Goal: Task Accomplishment & Management: Manage account settings

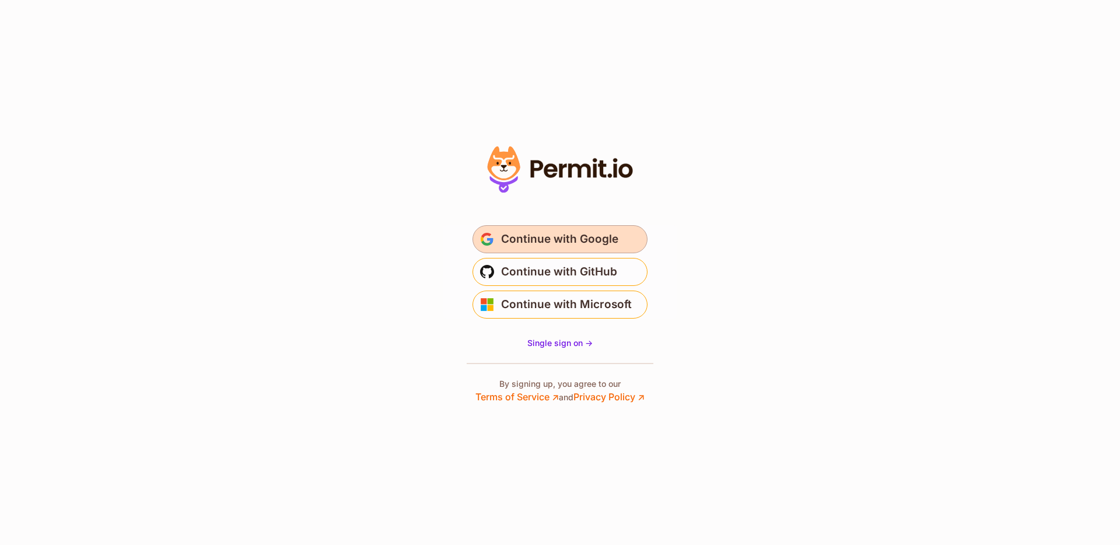
click at [573, 243] on span "Continue with Google" at bounding box center [559, 239] width 117 height 19
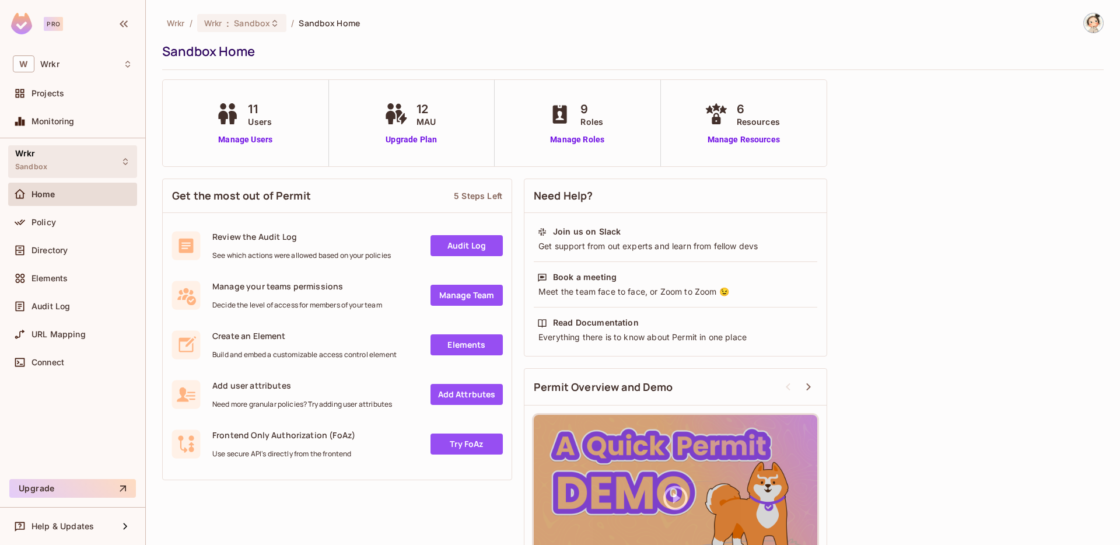
click at [127, 162] on icon at bounding box center [125, 161] width 9 height 9
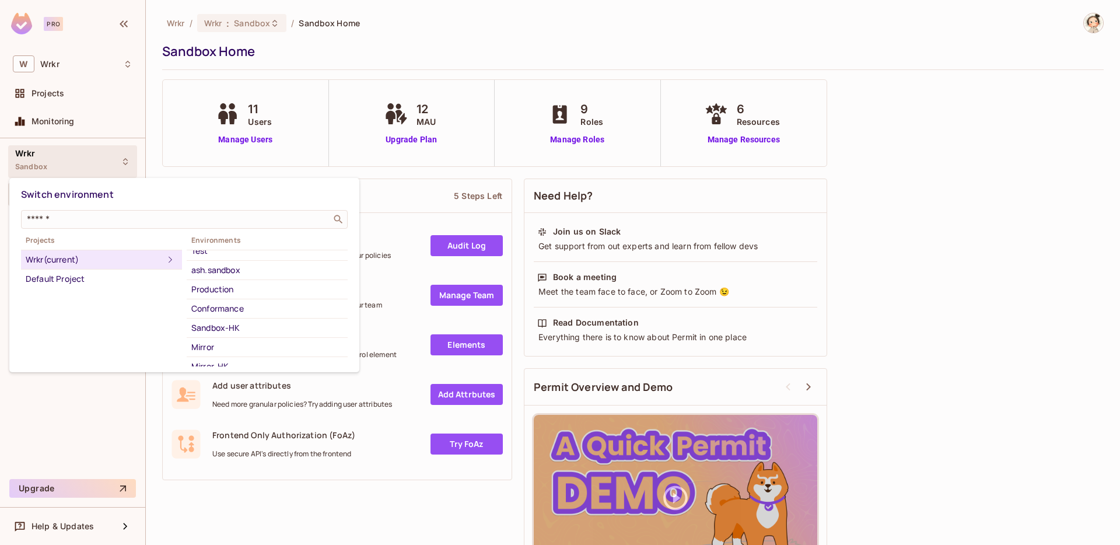
scroll to position [134, 0]
click at [234, 279] on div "Production" at bounding box center [267, 280] width 152 height 14
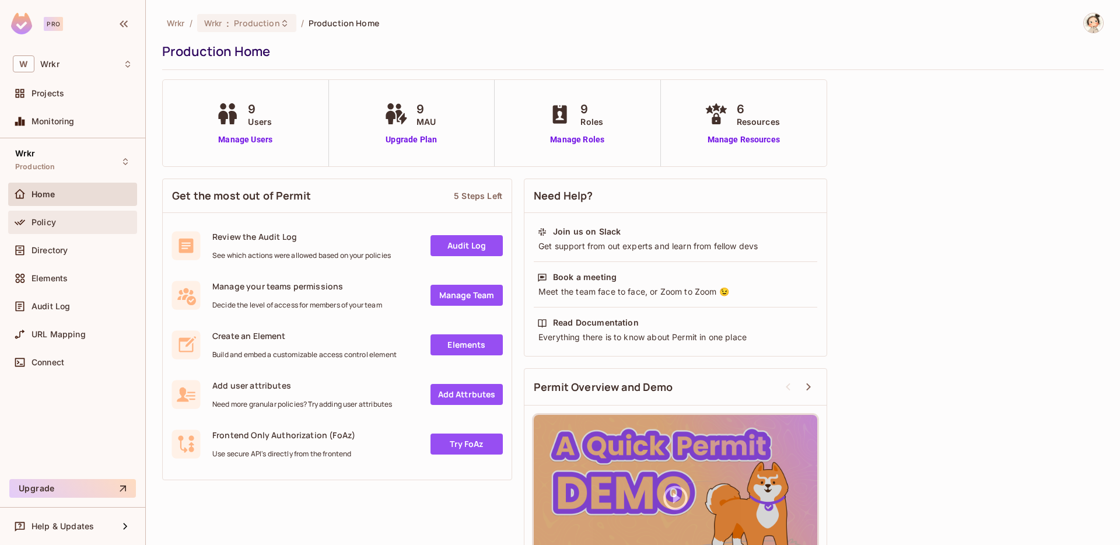
click at [66, 222] on div "Policy" at bounding box center [81, 222] width 101 height 9
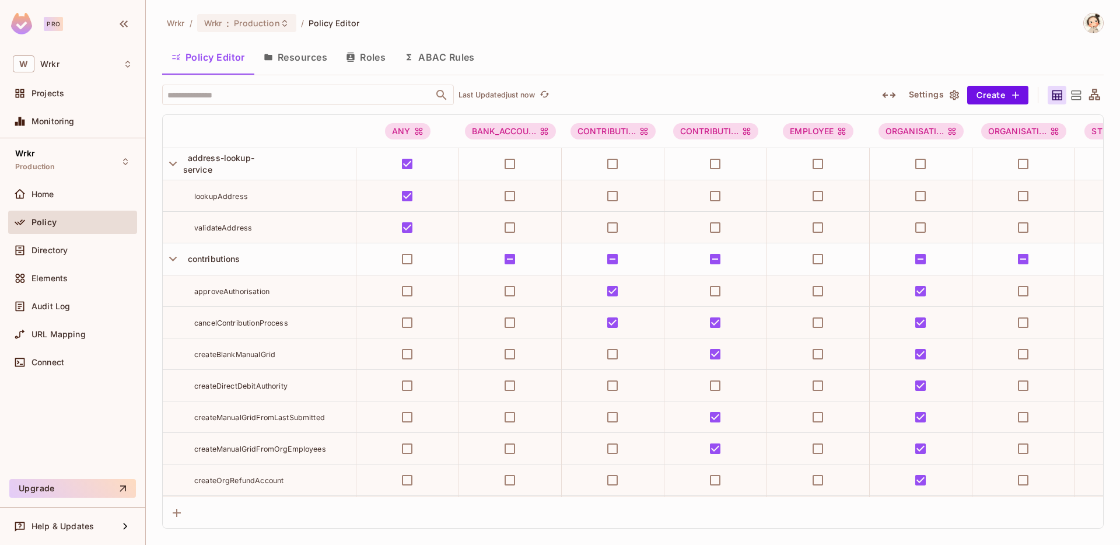
click at [303, 57] on button "Resources" at bounding box center [295, 57] width 82 height 29
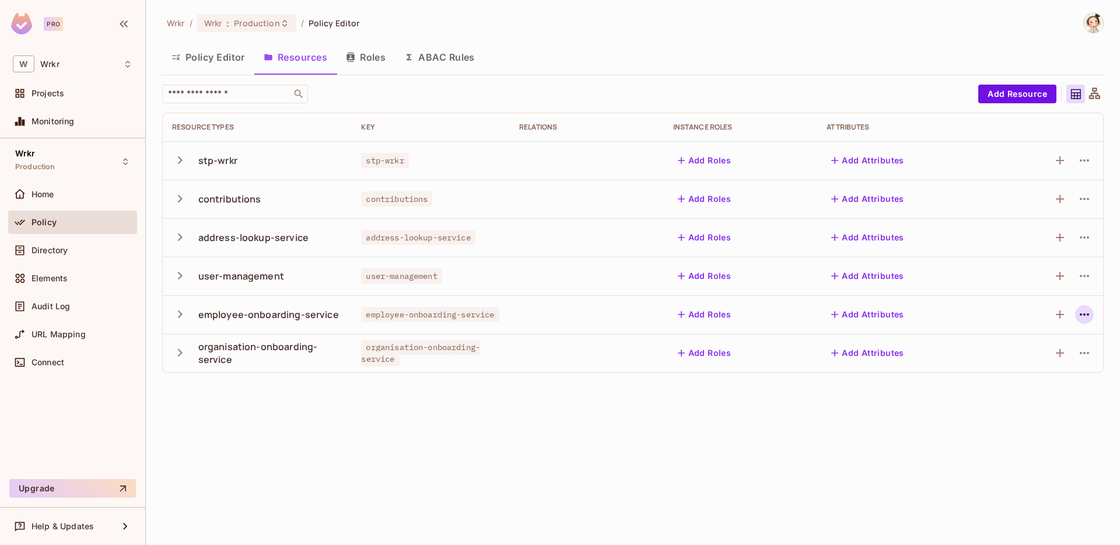
click at [1087, 317] on icon "button" at bounding box center [1084, 314] width 14 height 14
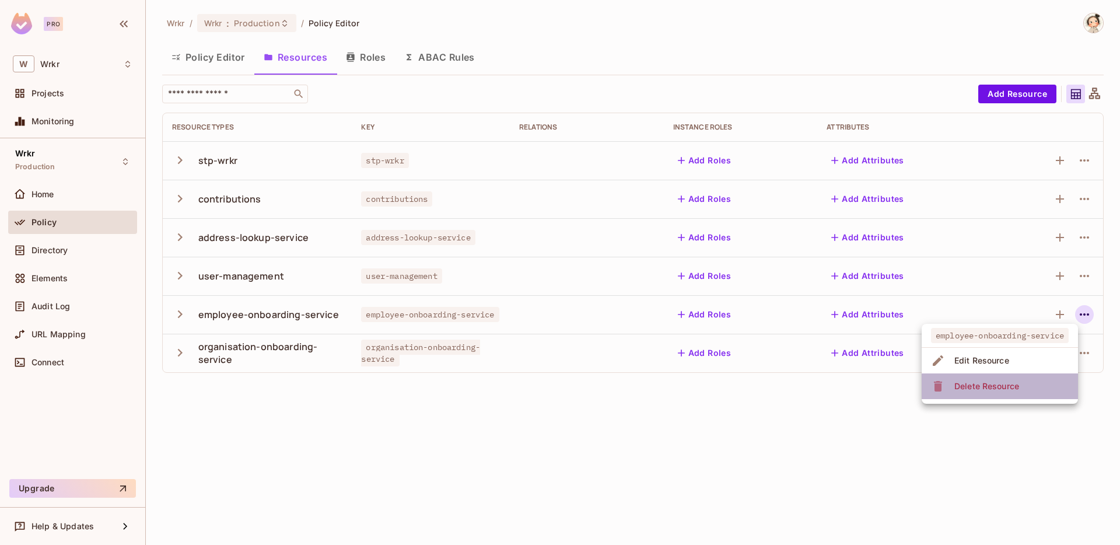
click at [1009, 387] on div "Delete Resource" at bounding box center [986, 386] width 65 height 12
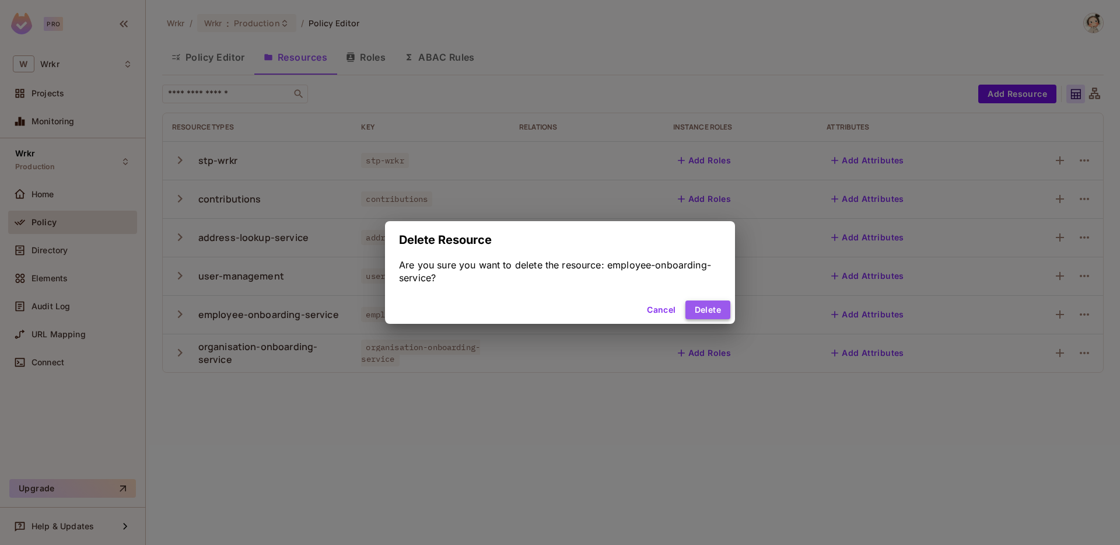
click at [713, 308] on button "Delete" at bounding box center [707, 309] width 45 height 19
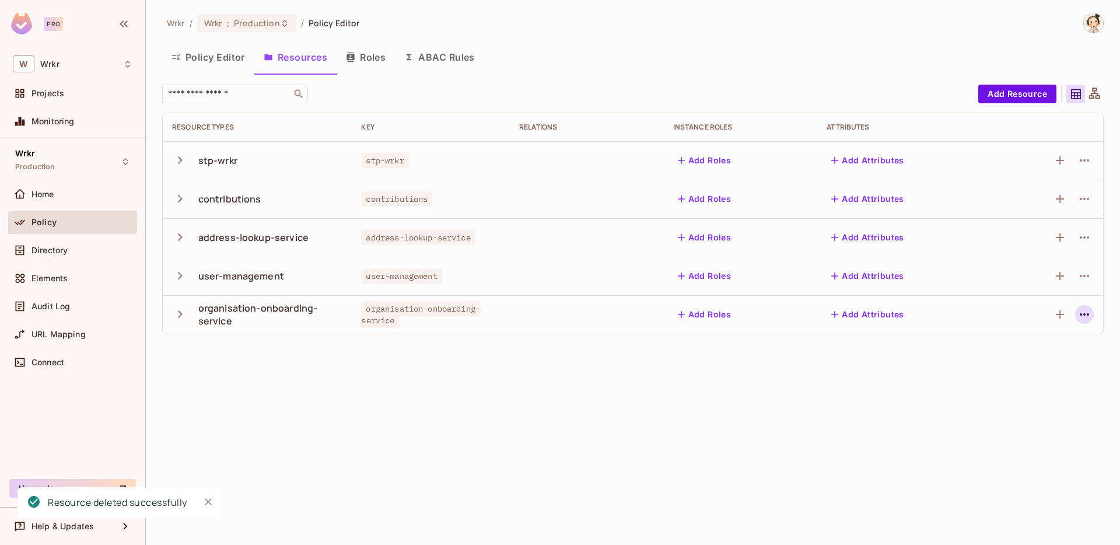
click at [1084, 314] on icon "button" at bounding box center [1083, 314] width 9 height 2
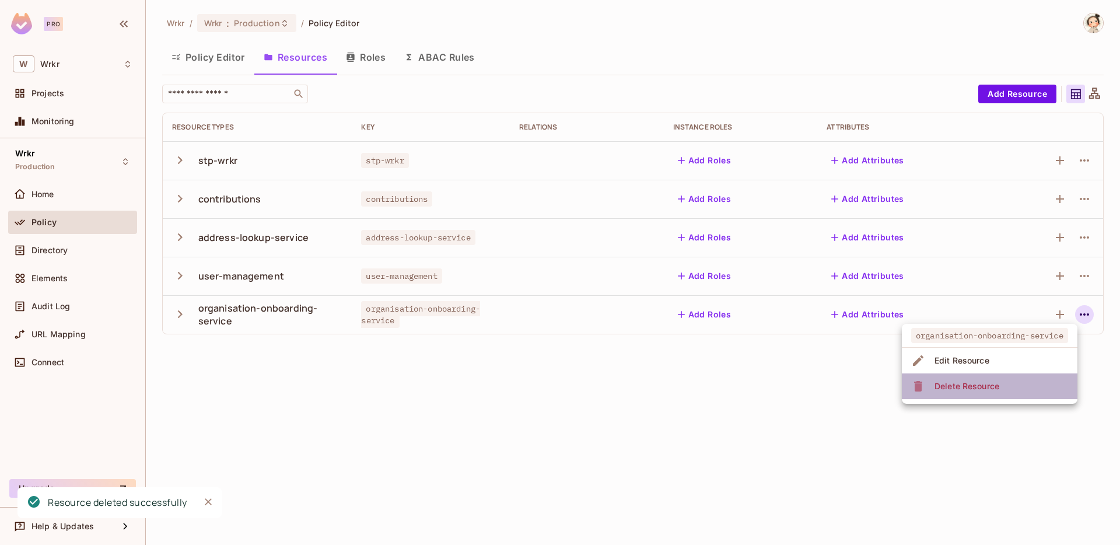
click at [987, 387] on div "Delete Resource" at bounding box center [966, 386] width 65 height 12
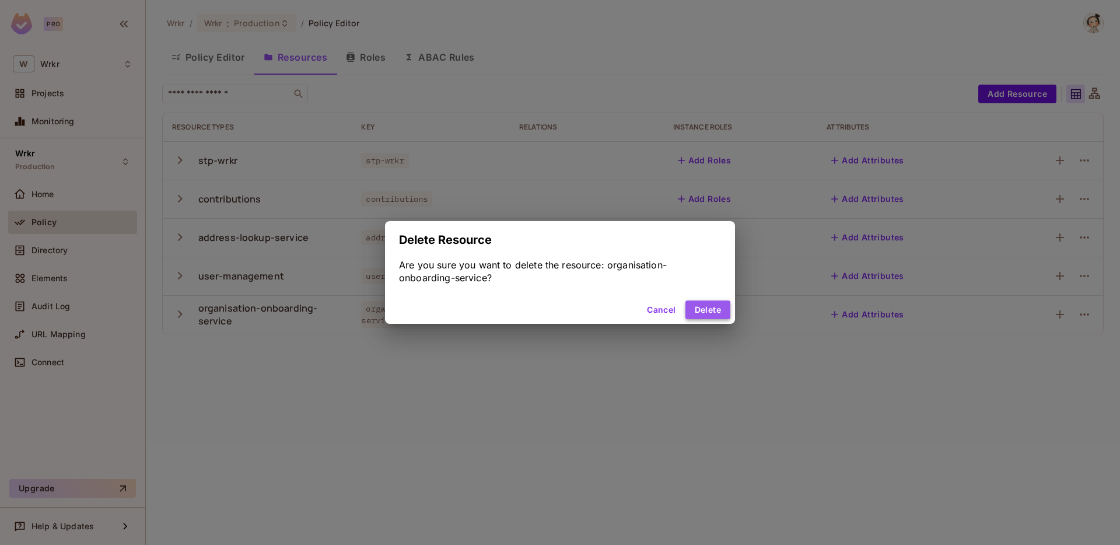
click at [709, 308] on button "Delete" at bounding box center [707, 309] width 45 height 19
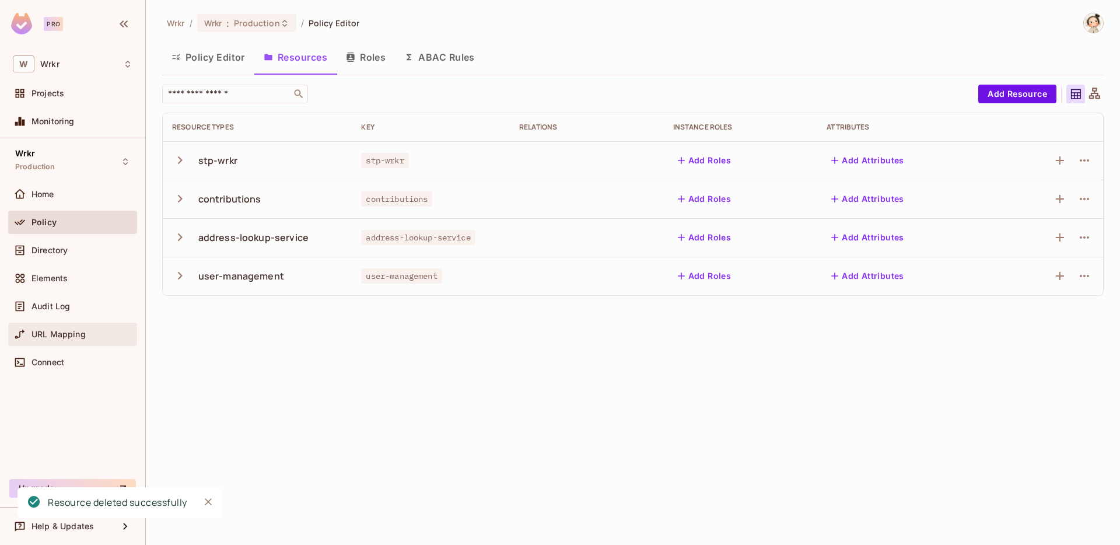
click at [75, 336] on span "URL Mapping" at bounding box center [58, 333] width 54 height 9
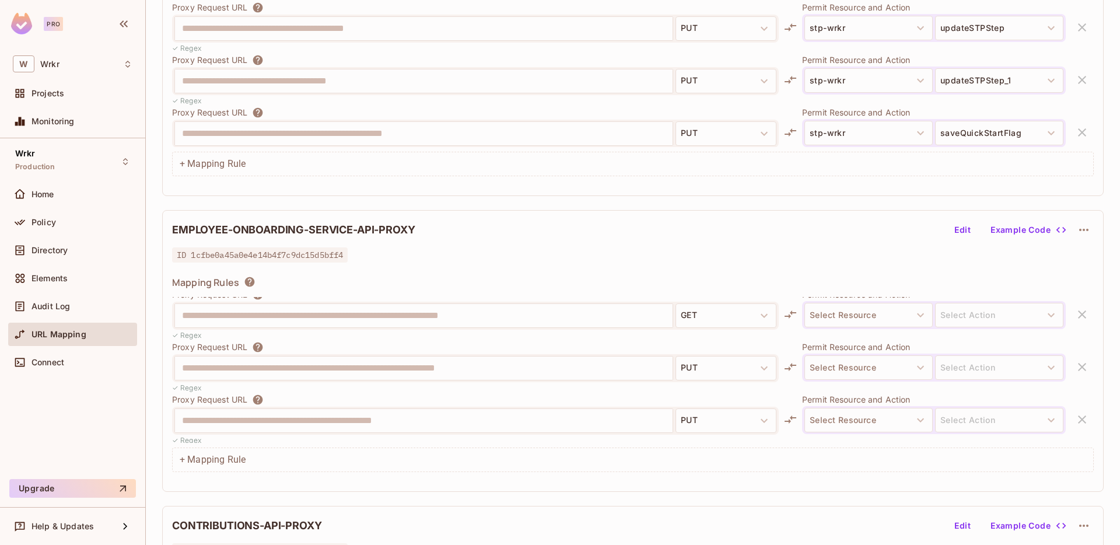
scroll to position [12, 0]
click at [1084, 230] on icon "button" at bounding box center [1084, 230] width 14 height 14
click at [1084, 258] on div "Delete" at bounding box center [1085, 257] width 26 height 12
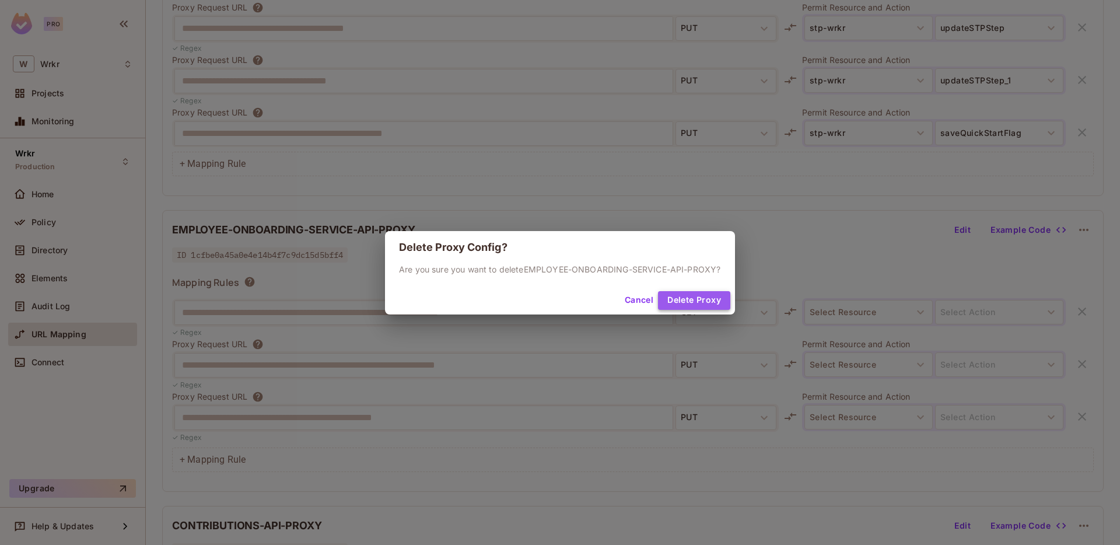
click at [697, 308] on button "Delete Proxy" at bounding box center [694, 300] width 72 height 19
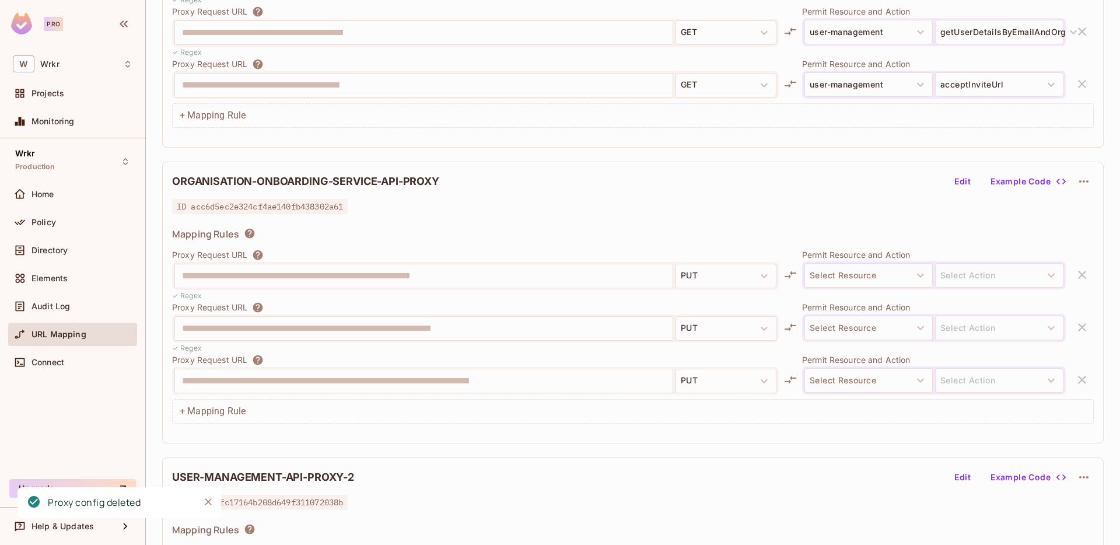
scroll to position [1431, 0]
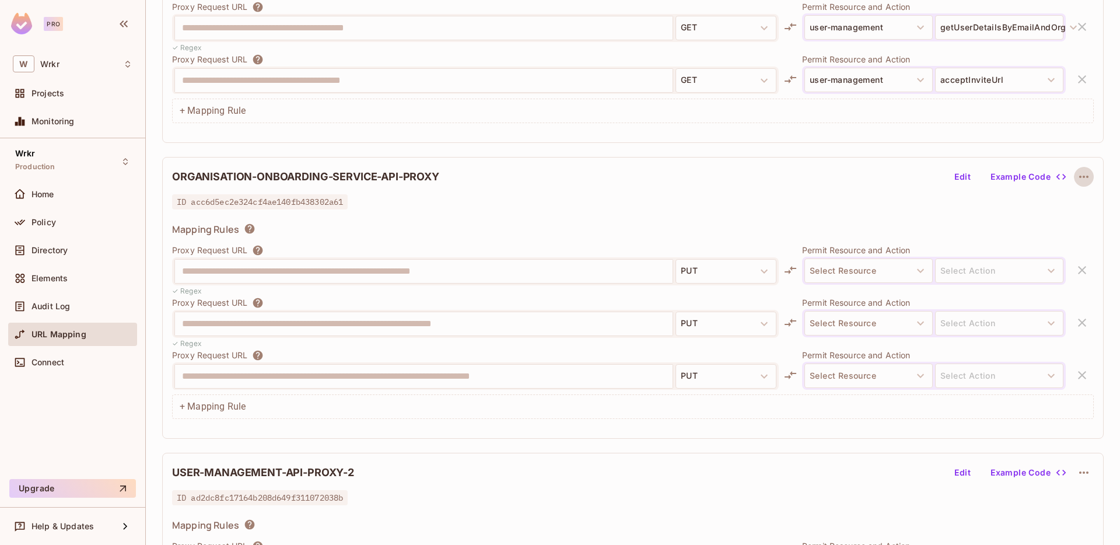
click at [1085, 178] on icon "button" at bounding box center [1084, 177] width 14 height 14
click at [1077, 203] on div "Delete" at bounding box center [1085, 204] width 26 height 12
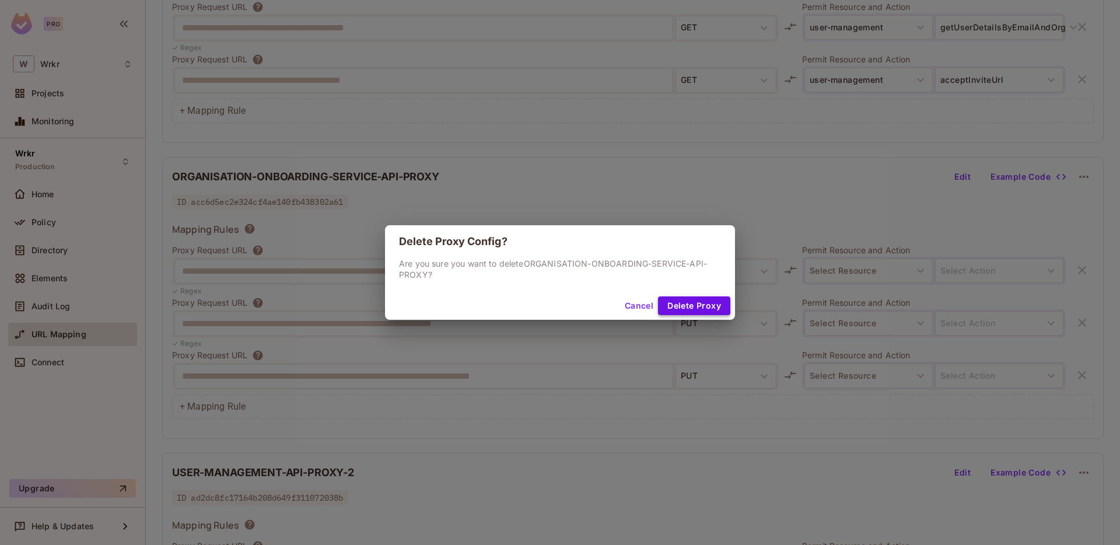
click at [706, 308] on button "Delete Proxy" at bounding box center [694, 305] width 72 height 19
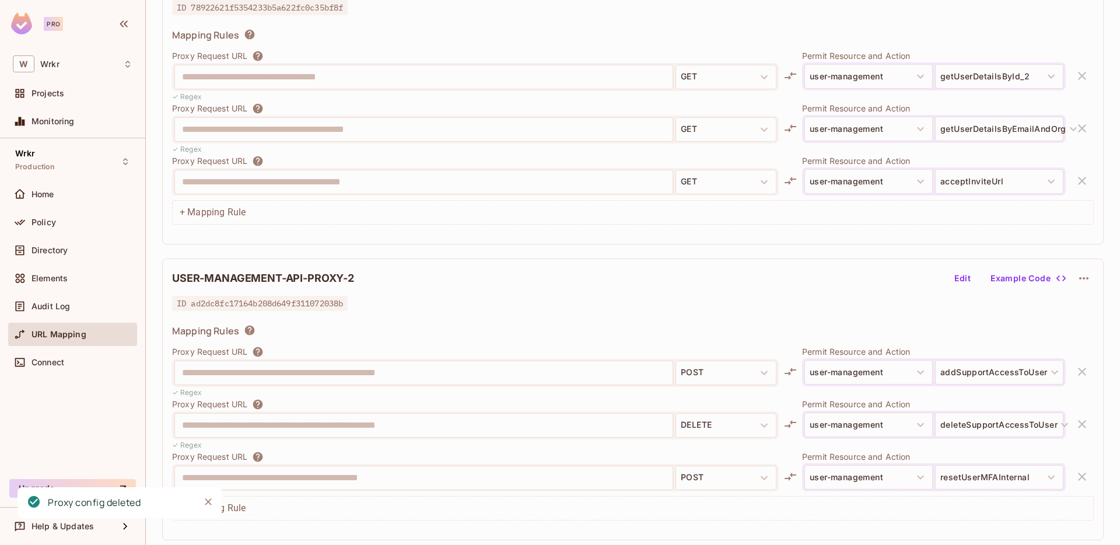
scroll to position [1330, 0]
click at [125, 160] on icon at bounding box center [125, 161] width 9 height 9
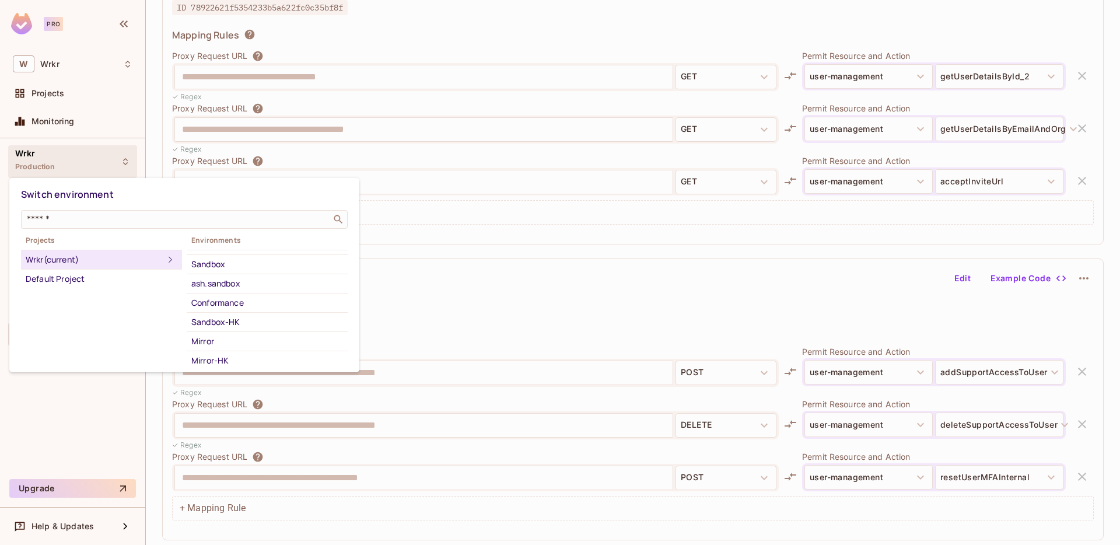
scroll to position [134, 0]
click at [247, 300] on div "Conformance" at bounding box center [267, 299] width 152 height 14
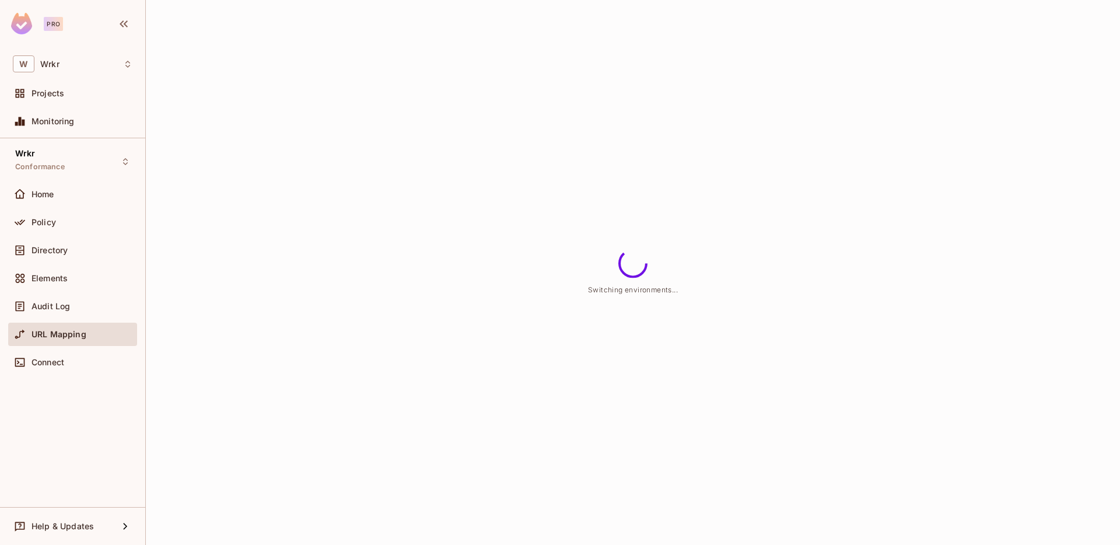
scroll to position [0, 0]
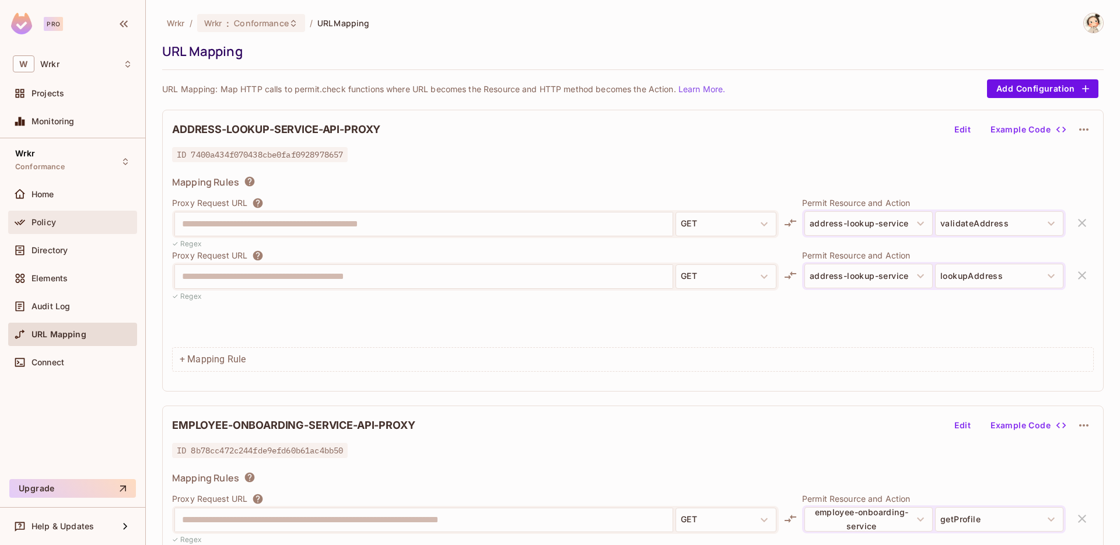
click at [58, 222] on div "Policy" at bounding box center [81, 222] width 101 height 9
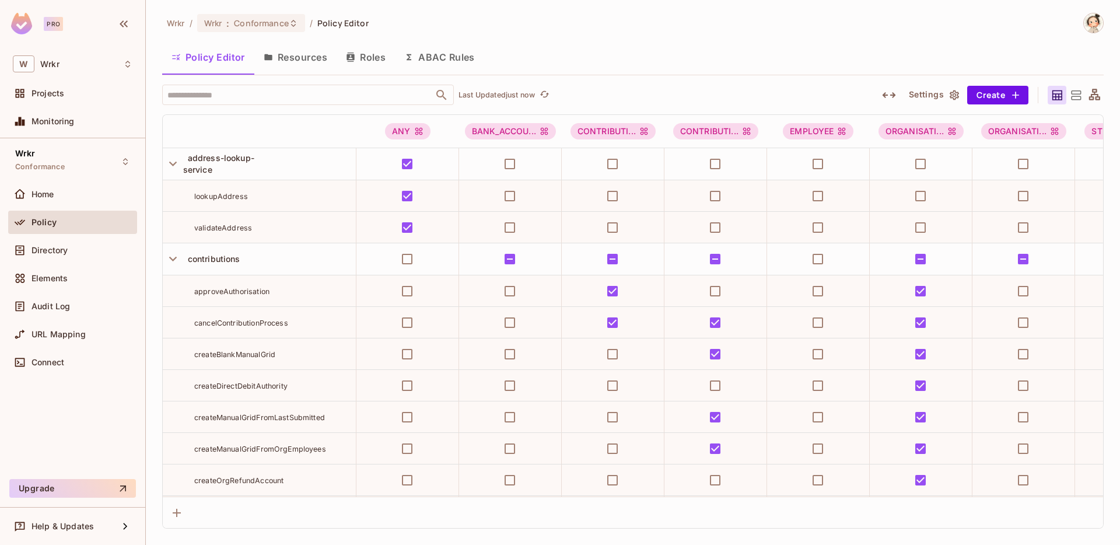
click at [305, 58] on button "Resources" at bounding box center [295, 57] width 82 height 29
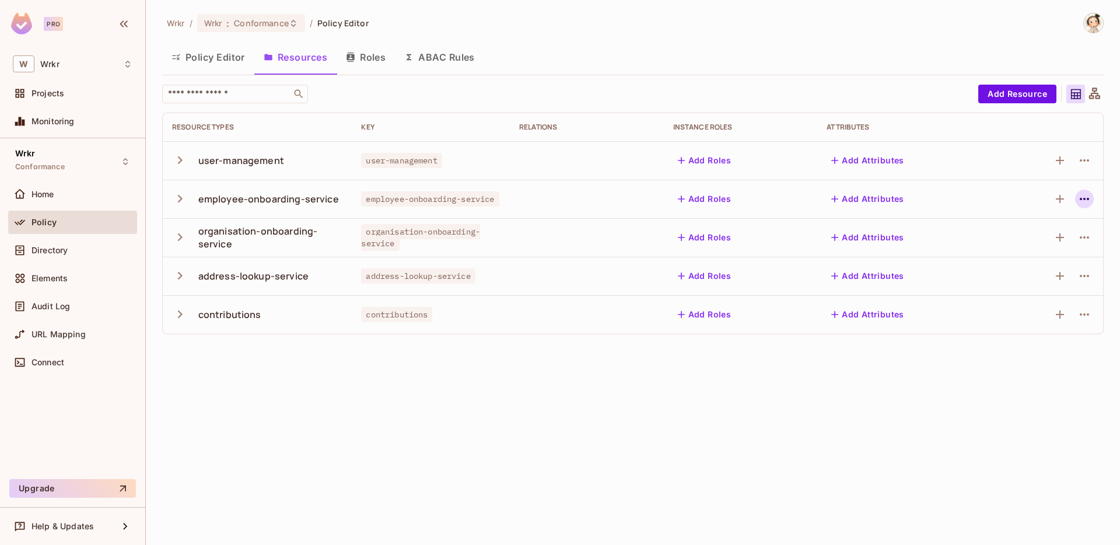
click at [1086, 197] on icon "button" at bounding box center [1084, 199] width 14 height 14
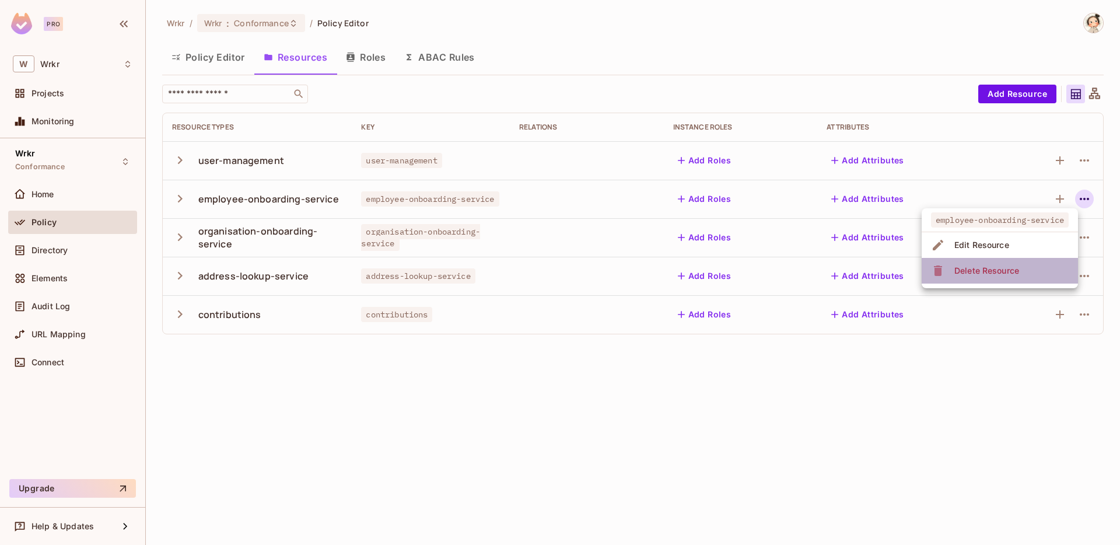
click at [1020, 269] on span "Delete Resource" at bounding box center [987, 270] width 72 height 19
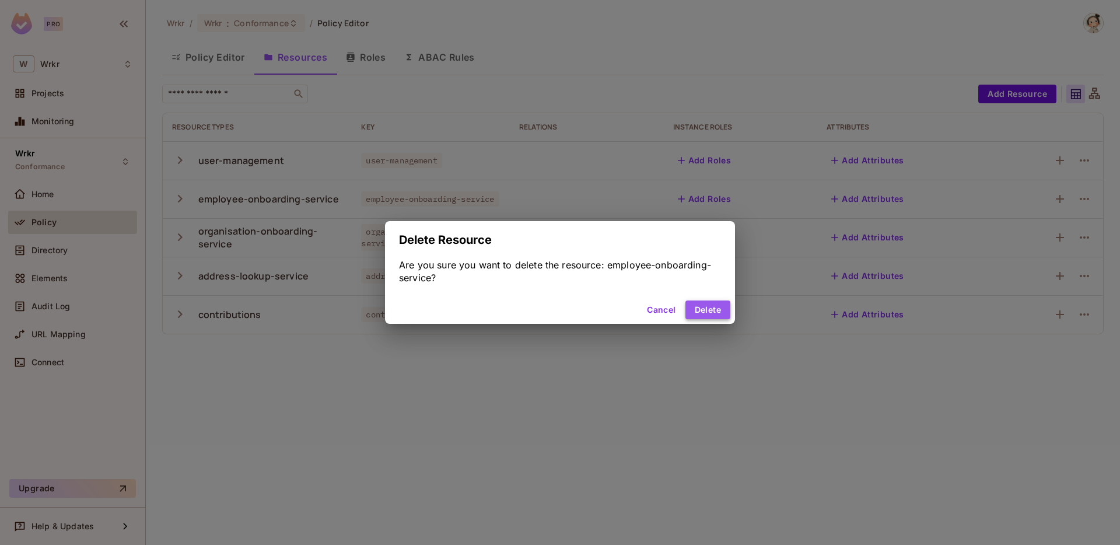
click at [709, 313] on button "Delete" at bounding box center [707, 309] width 45 height 19
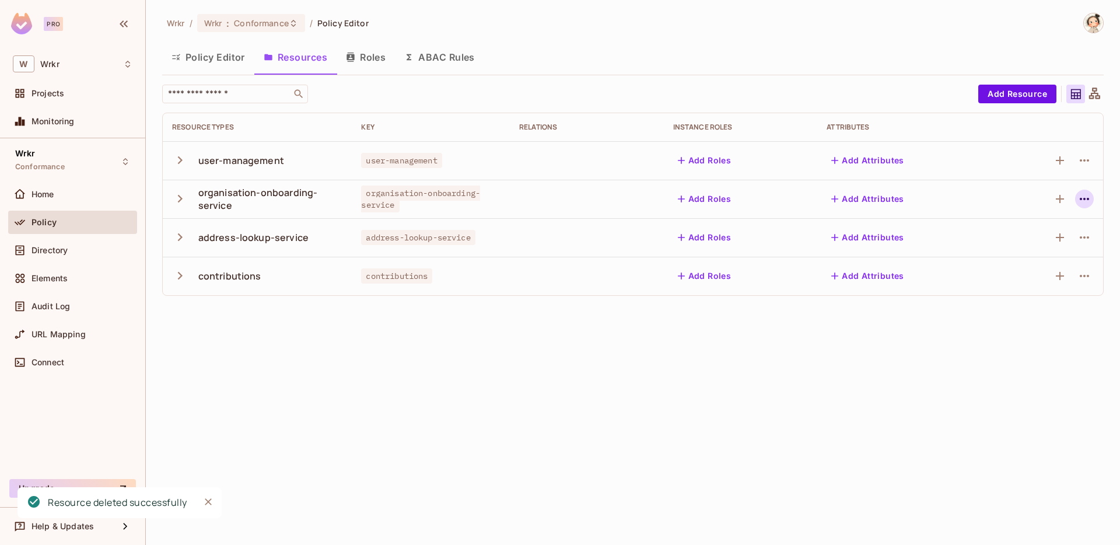
click at [1086, 199] on icon "button" at bounding box center [1084, 199] width 14 height 14
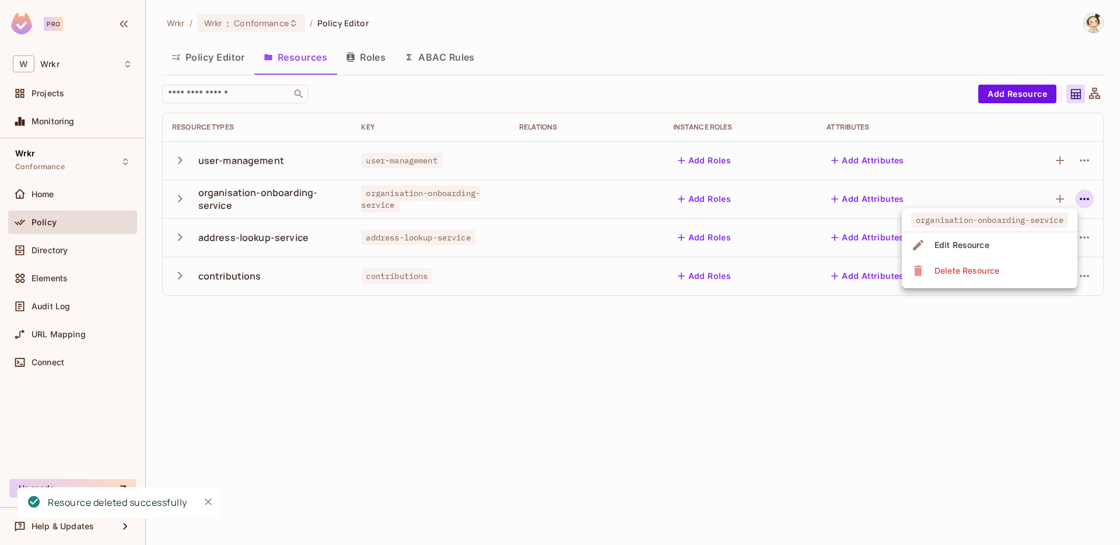
click at [983, 271] on div "Delete Resource" at bounding box center [966, 271] width 65 height 12
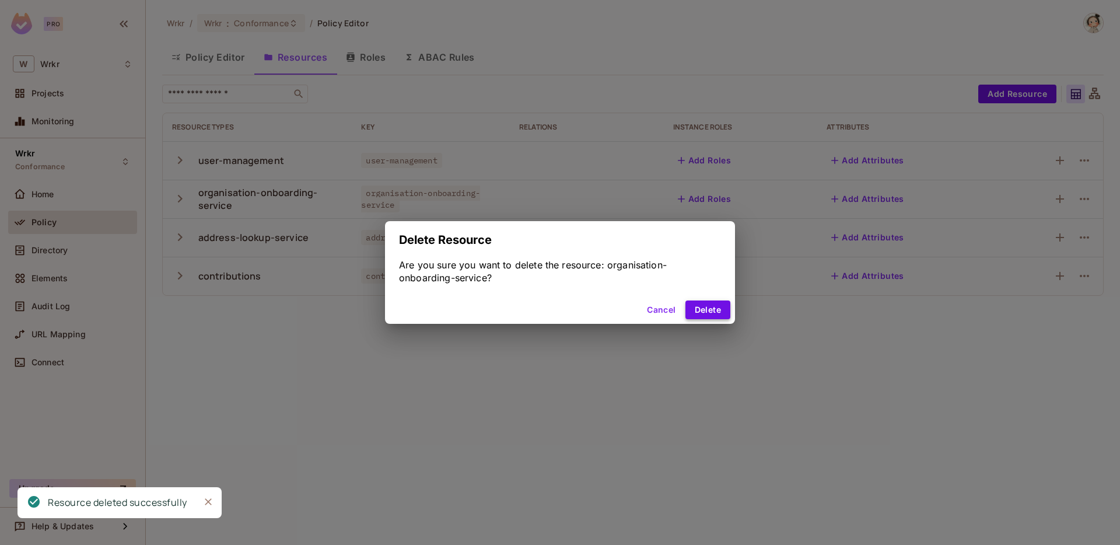
click at [707, 310] on button "Delete" at bounding box center [707, 309] width 45 height 19
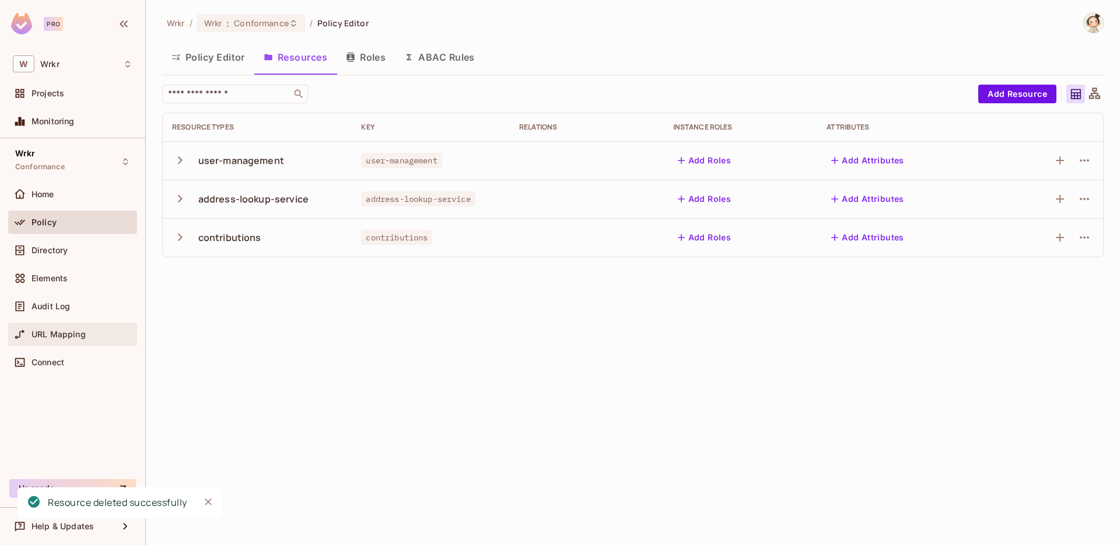
click at [68, 334] on span "URL Mapping" at bounding box center [58, 333] width 54 height 9
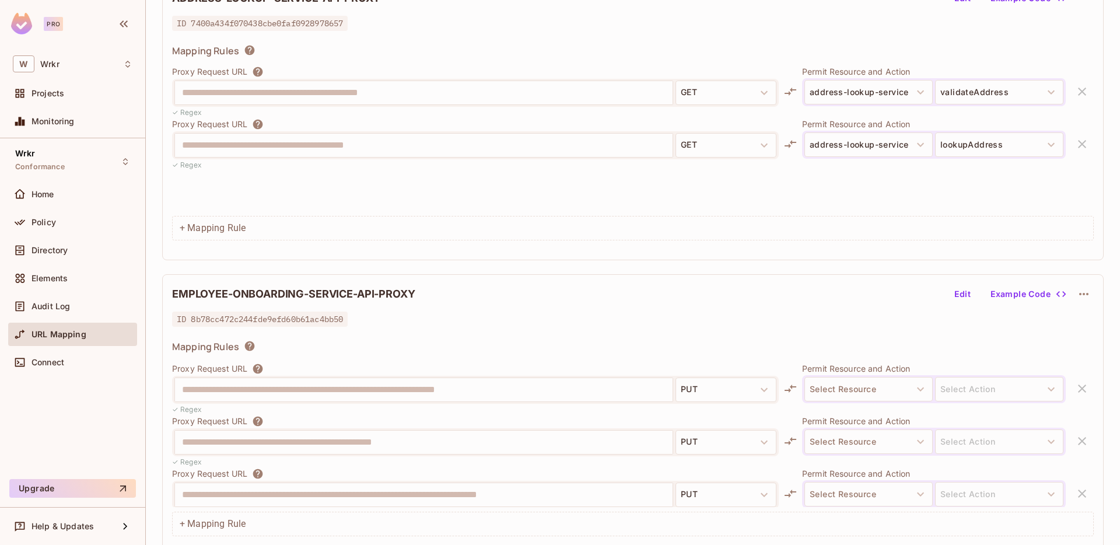
scroll to position [99, 0]
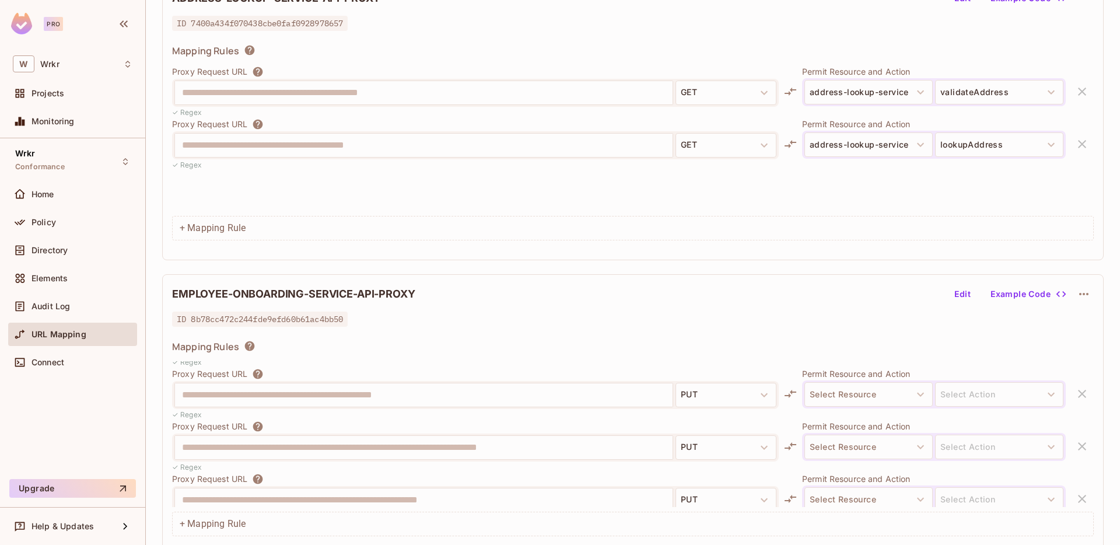
click at [1084, 296] on icon "button" at bounding box center [1084, 294] width 14 height 14
click at [1085, 322] on div "Delete" at bounding box center [1085, 321] width 26 height 12
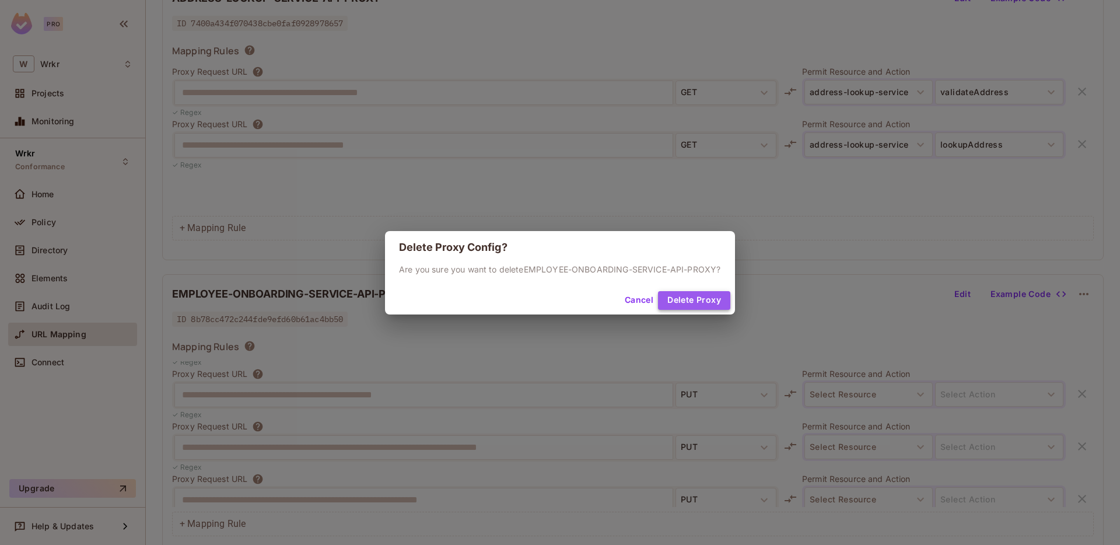
click at [710, 307] on button "Delete Proxy" at bounding box center [694, 300] width 72 height 19
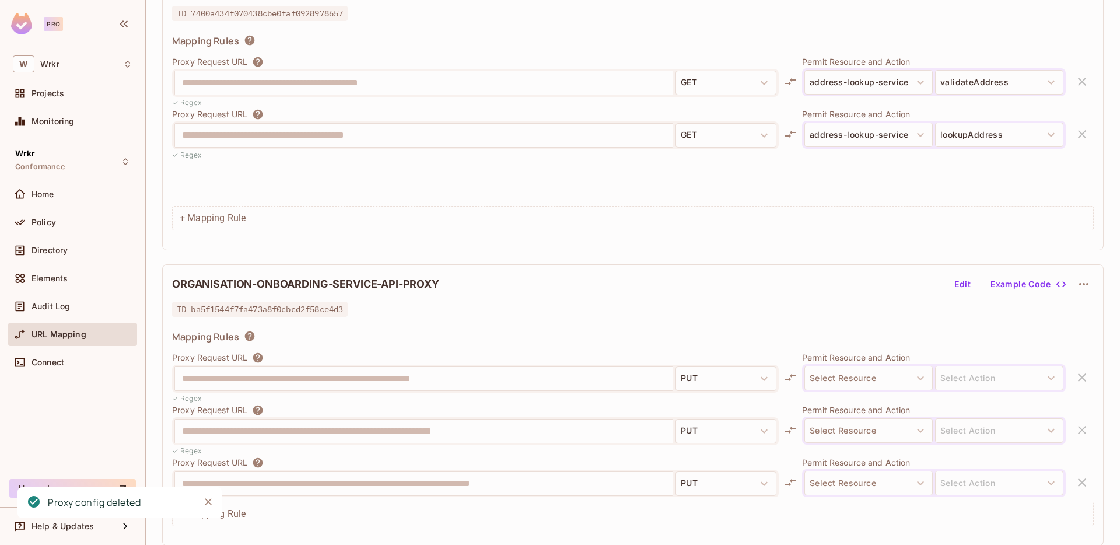
scroll to position [146, 0]
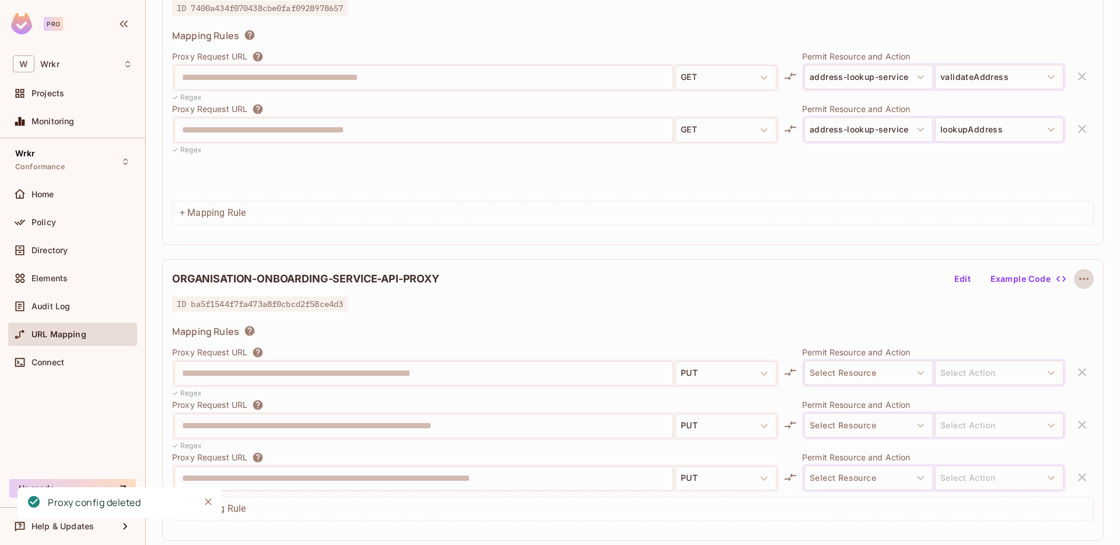
click at [1088, 278] on icon "button" at bounding box center [1084, 279] width 14 height 14
click at [1075, 308] on div "Delete" at bounding box center [1085, 306] width 26 height 12
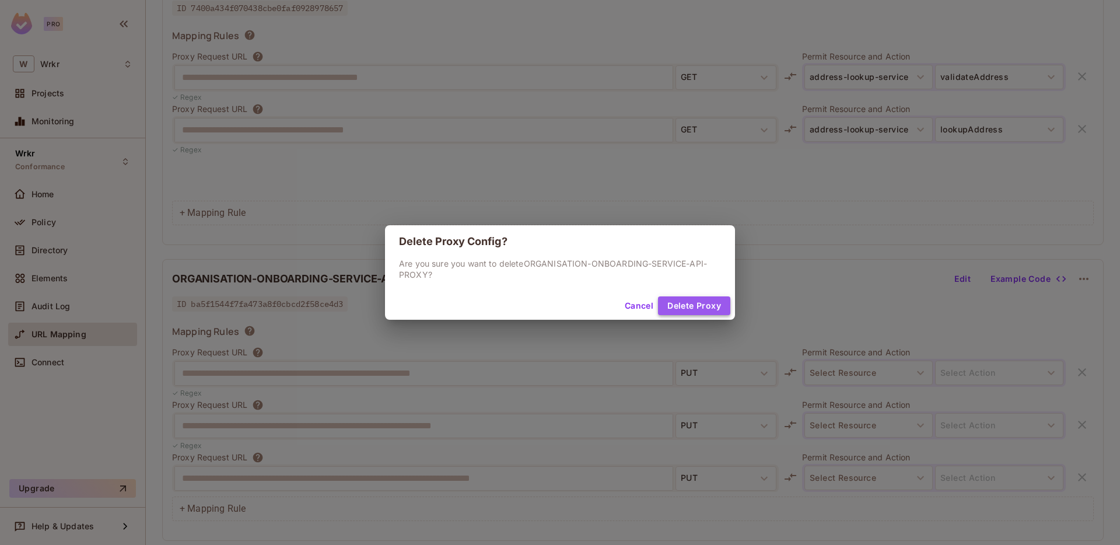
click at [701, 307] on button "Delete Proxy" at bounding box center [694, 305] width 72 height 19
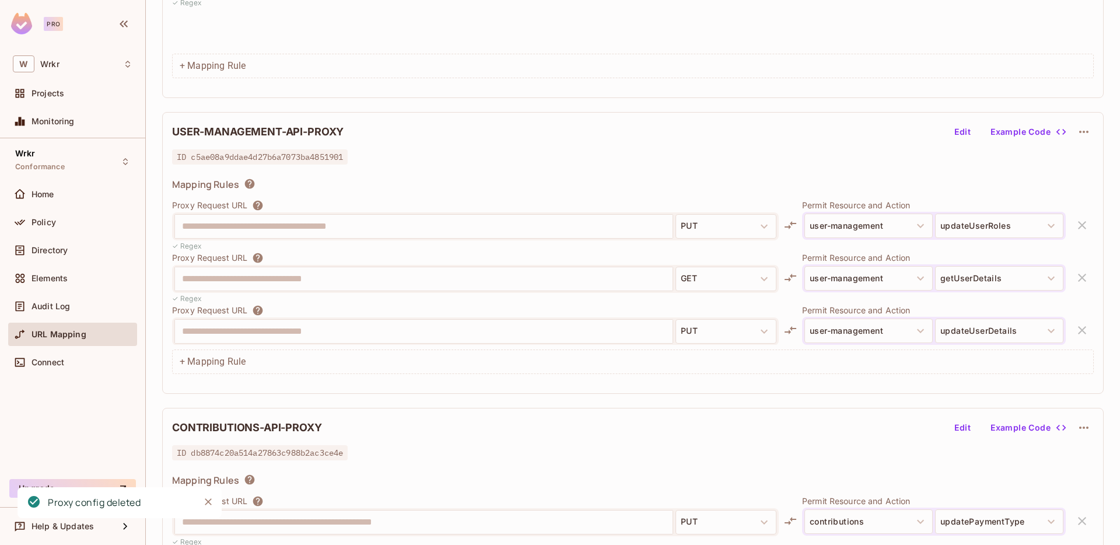
scroll to position [225, 0]
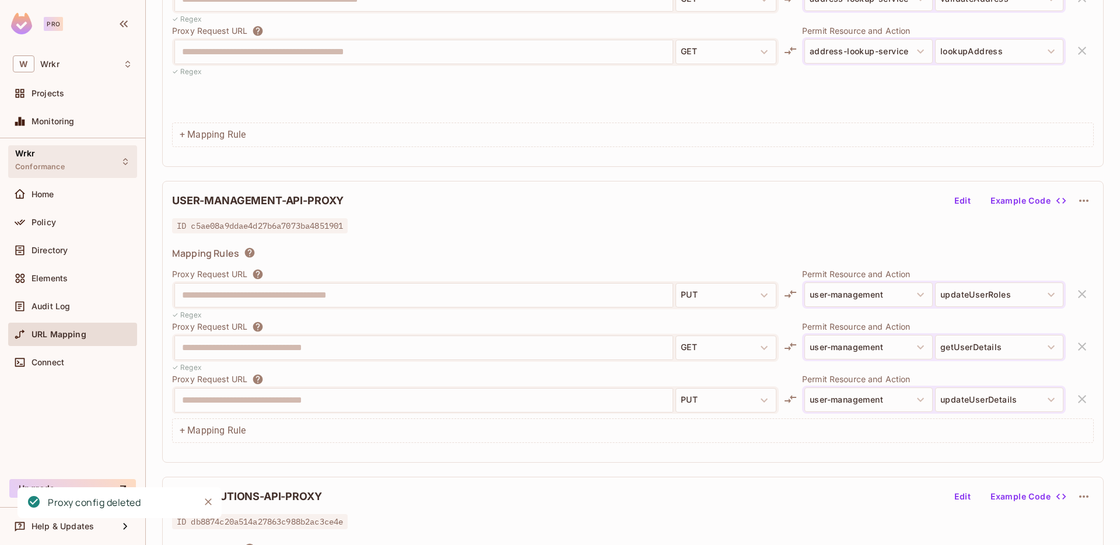
click at [130, 162] on div "Wrkr Conformance" at bounding box center [72, 161] width 129 height 32
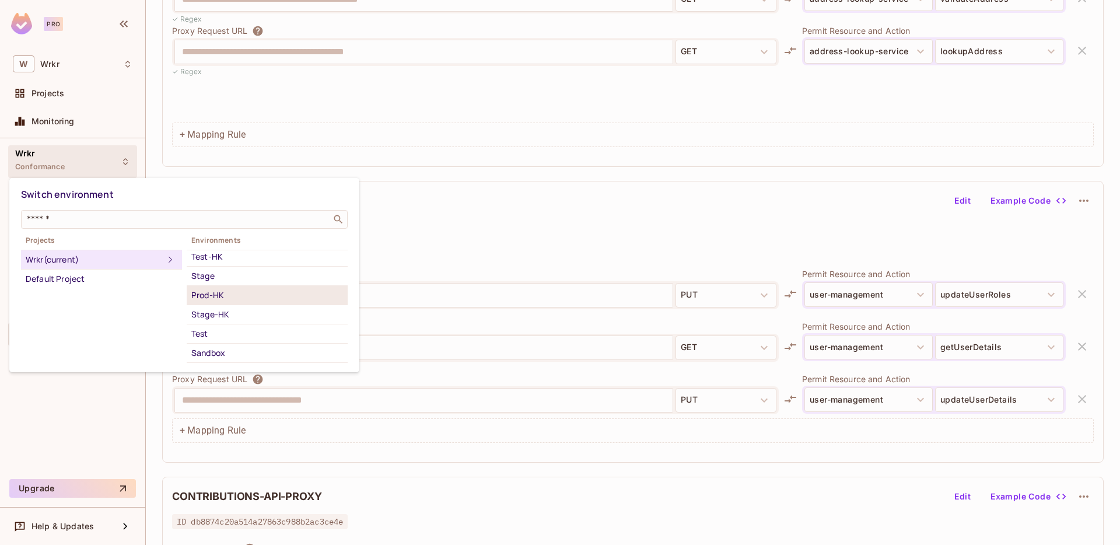
scroll to position [134, 0]
click at [220, 339] on div "Mirror" at bounding box center [267, 338] width 152 height 14
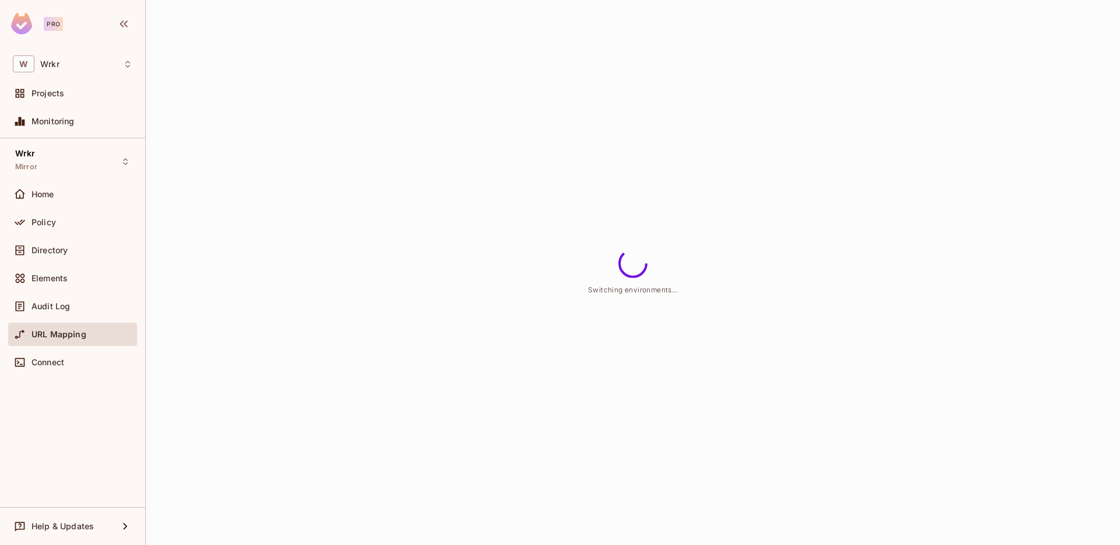
scroll to position [0, 0]
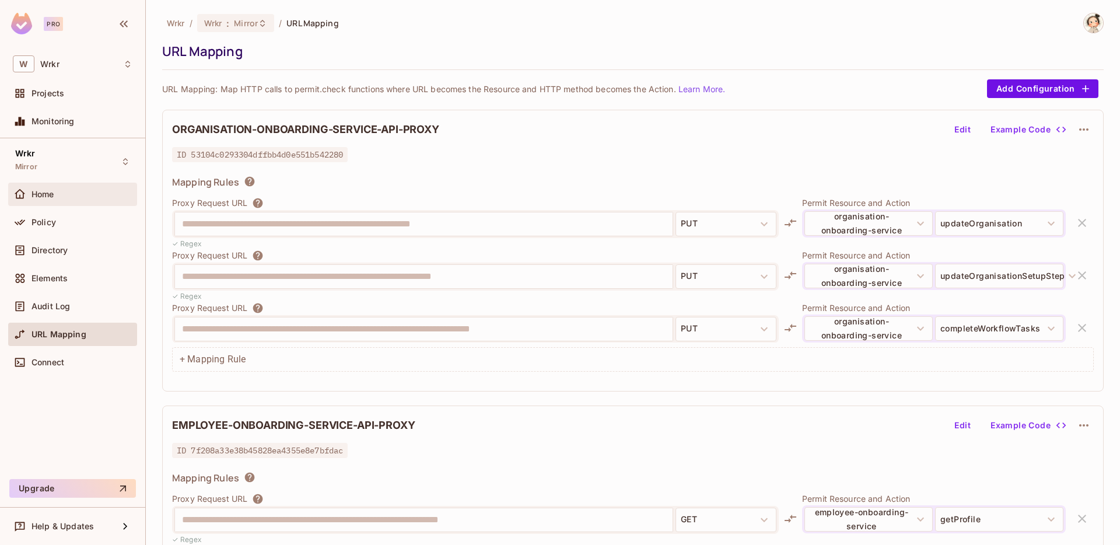
click at [64, 196] on div "Home" at bounding box center [81, 194] width 101 height 9
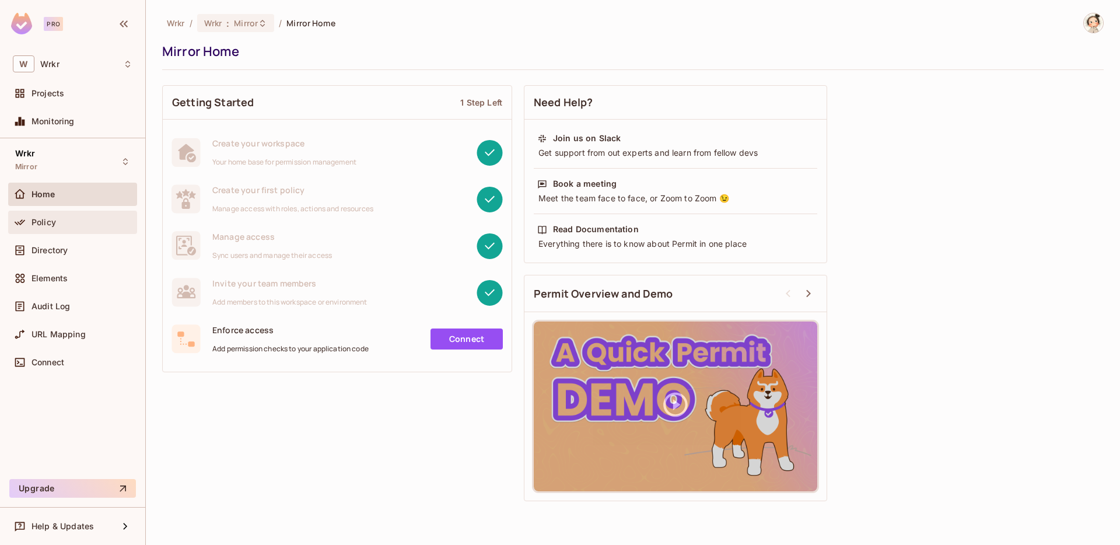
click at [66, 223] on div "Policy" at bounding box center [81, 222] width 101 height 9
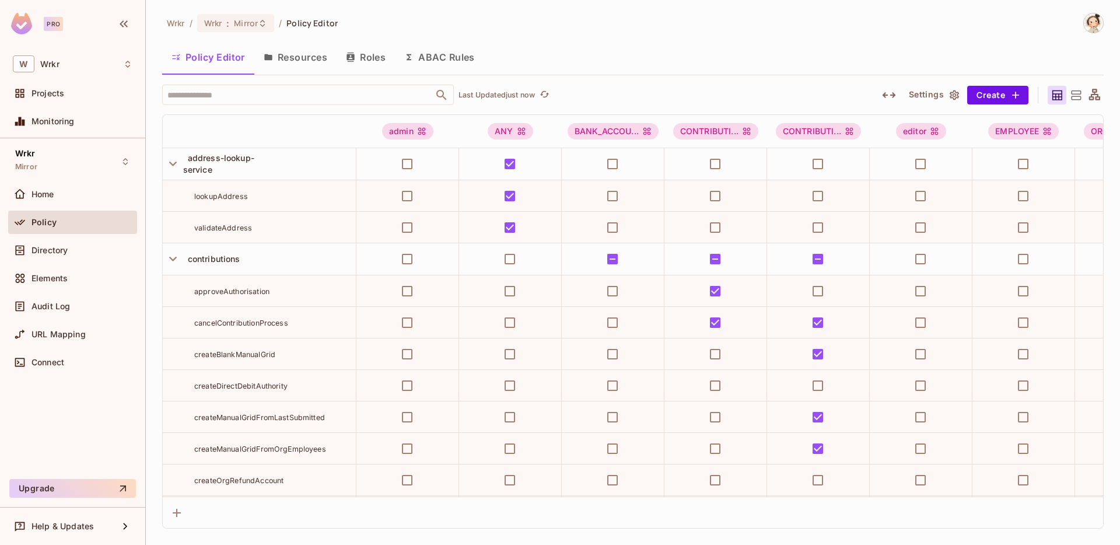
click at [310, 61] on button "Resources" at bounding box center [295, 57] width 82 height 29
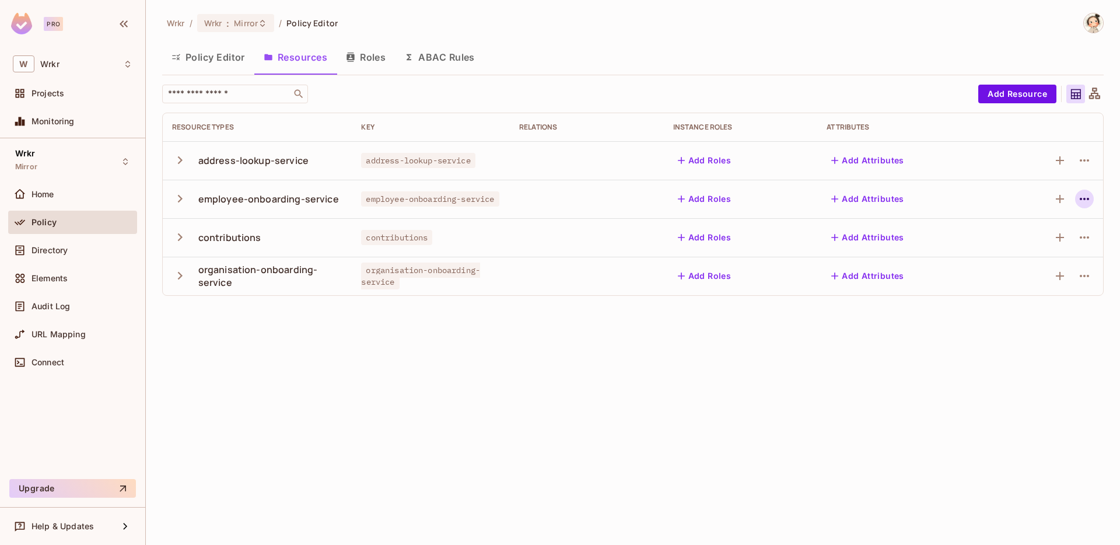
click at [1088, 197] on icon "button" at bounding box center [1084, 199] width 14 height 14
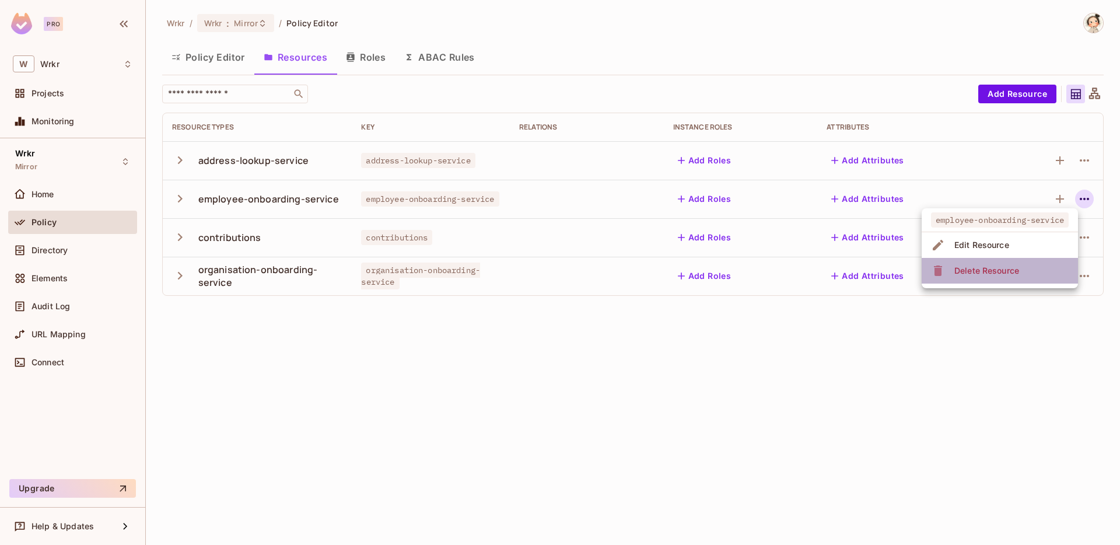
click at [1014, 274] on div "Delete Resource" at bounding box center [986, 271] width 65 height 12
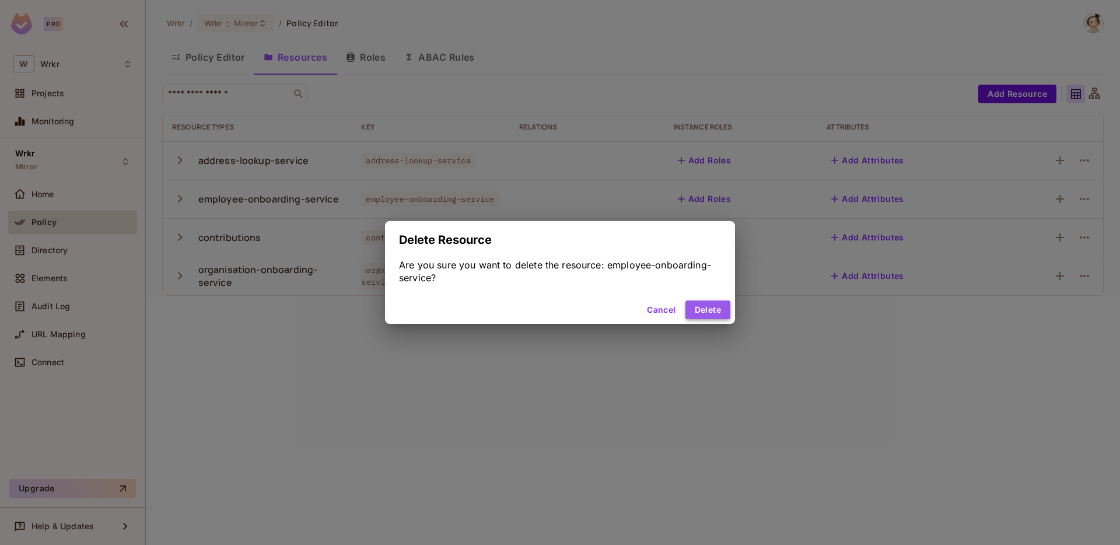
click at [706, 315] on button "Delete" at bounding box center [707, 309] width 45 height 19
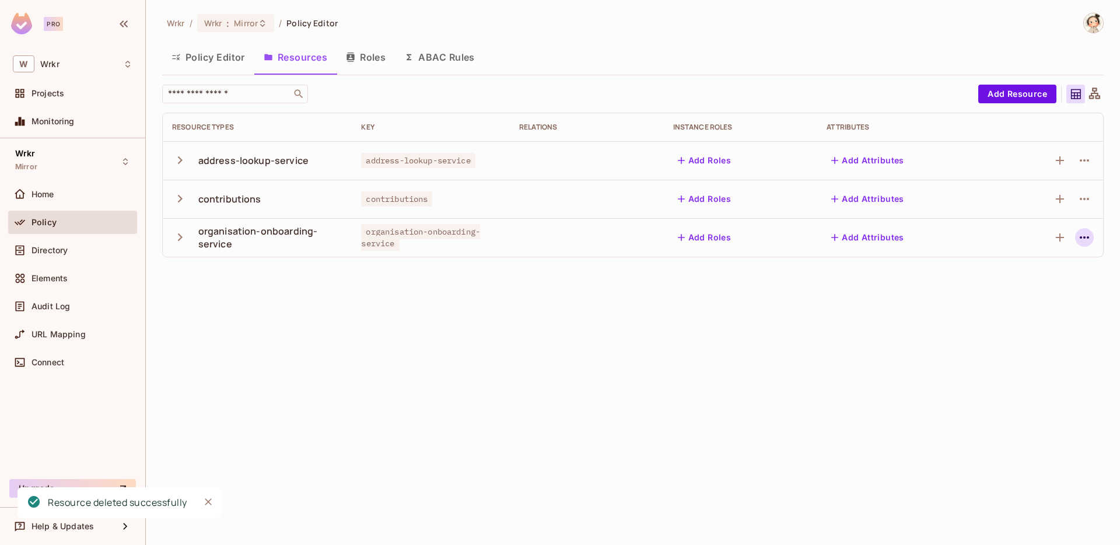
click at [1085, 242] on icon "button" at bounding box center [1084, 237] width 14 height 14
click at [986, 310] on div "Delete Resource" at bounding box center [966, 309] width 65 height 12
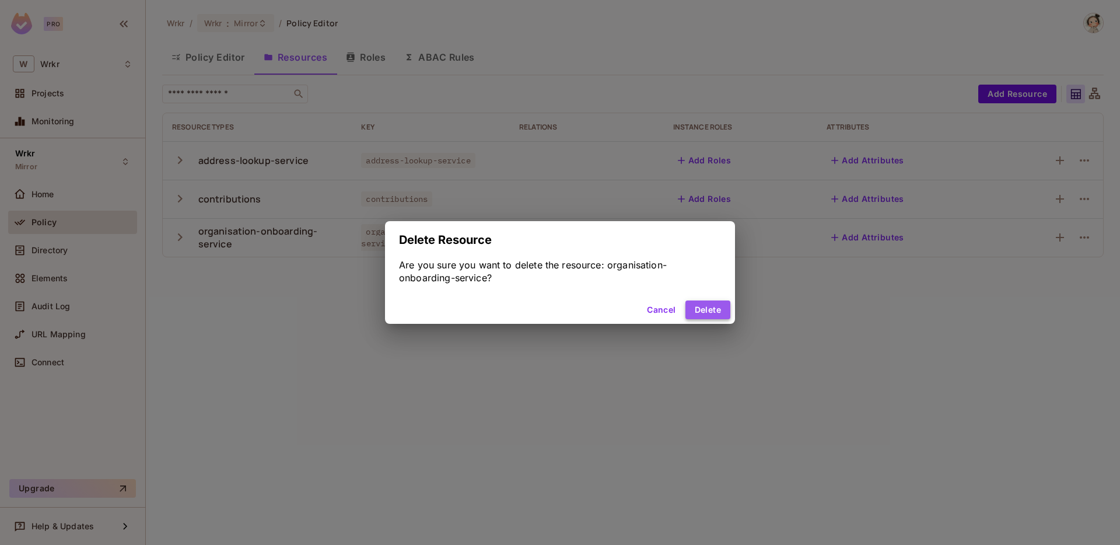
click at [718, 313] on button "Delete" at bounding box center [707, 309] width 45 height 19
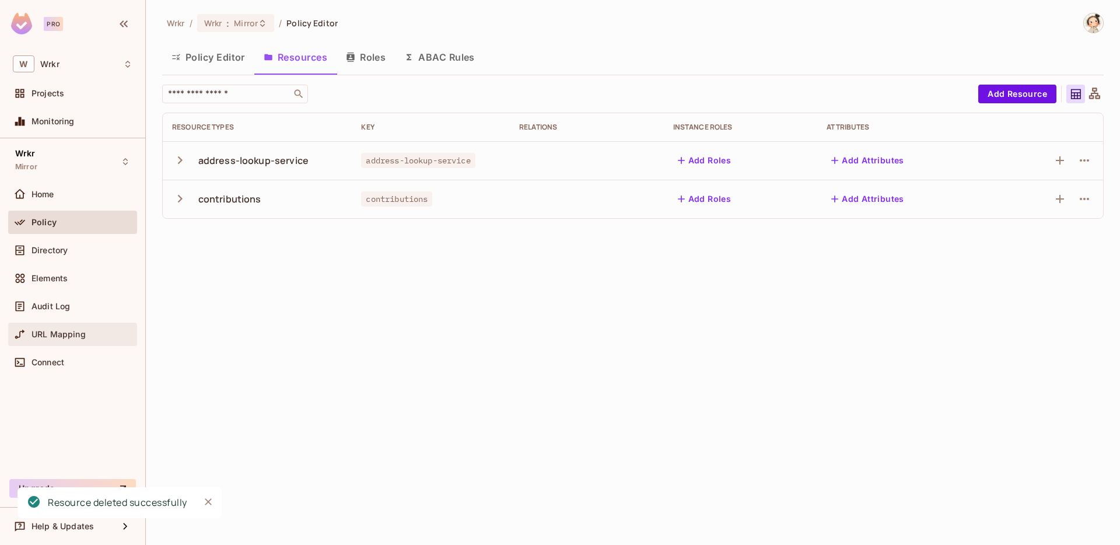
click at [65, 331] on span "URL Mapping" at bounding box center [58, 333] width 54 height 9
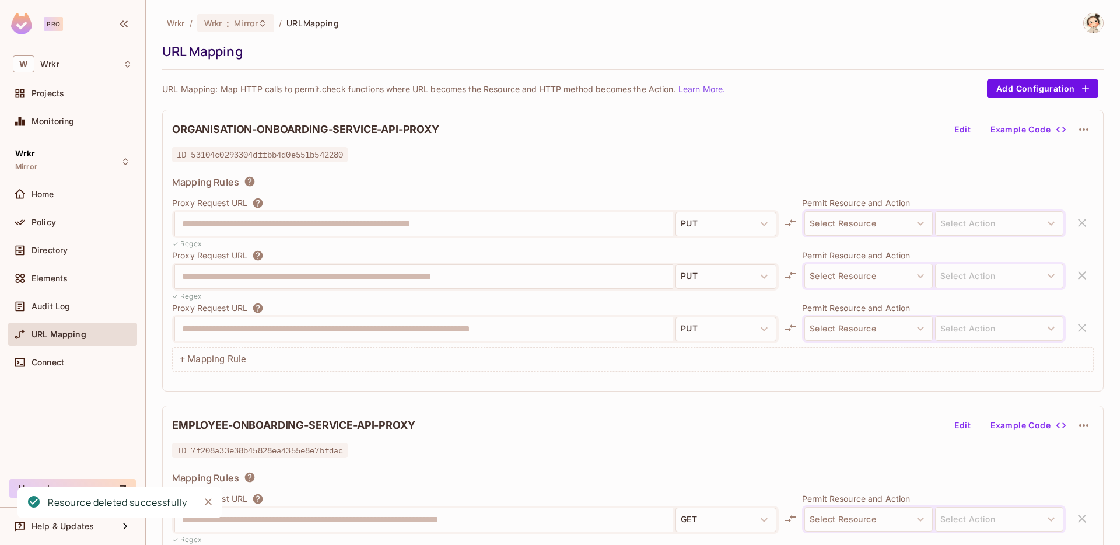
click at [1084, 130] on icon "button" at bounding box center [1083, 129] width 9 height 2
click at [1084, 158] on div "Delete" at bounding box center [1085, 157] width 26 height 12
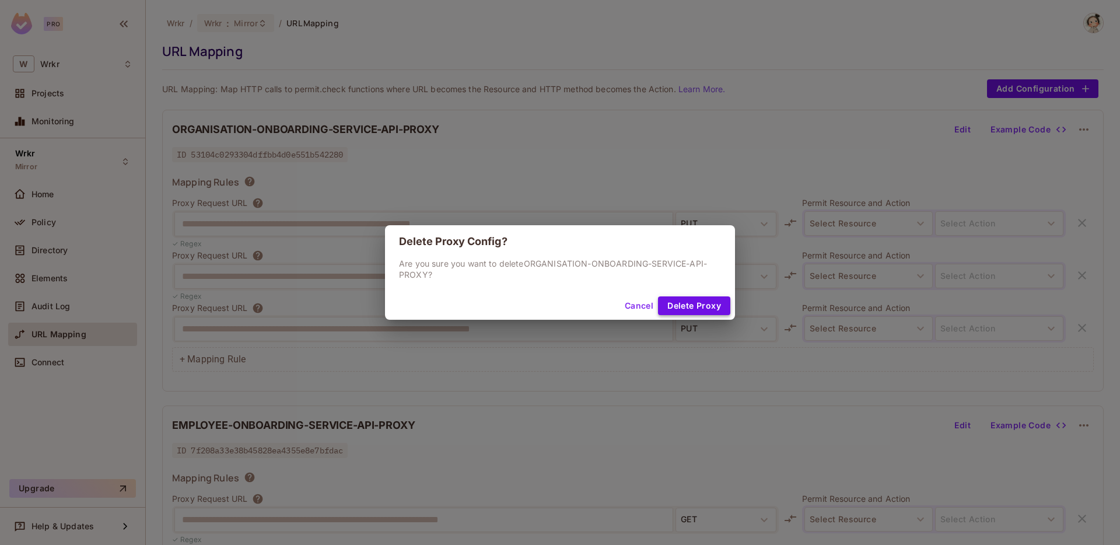
click at [707, 310] on button "Delete Proxy" at bounding box center [694, 305] width 72 height 19
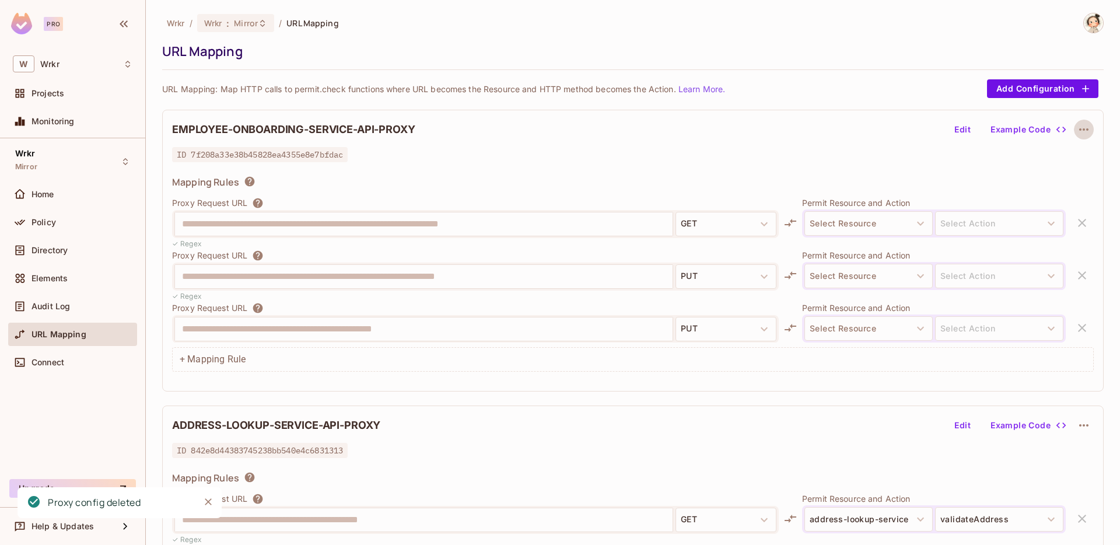
click at [1085, 128] on icon "button" at bounding box center [1084, 129] width 14 height 14
click at [1086, 157] on div "Delete" at bounding box center [1085, 157] width 26 height 12
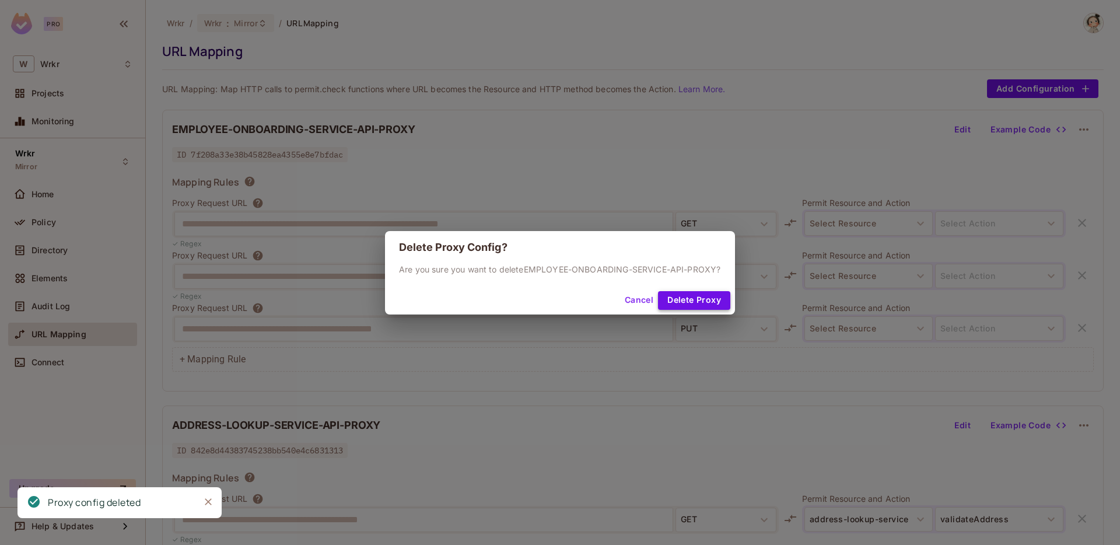
click at [709, 307] on button "Delete Proxy" at bounding box center [694, 300] width 72 height 19
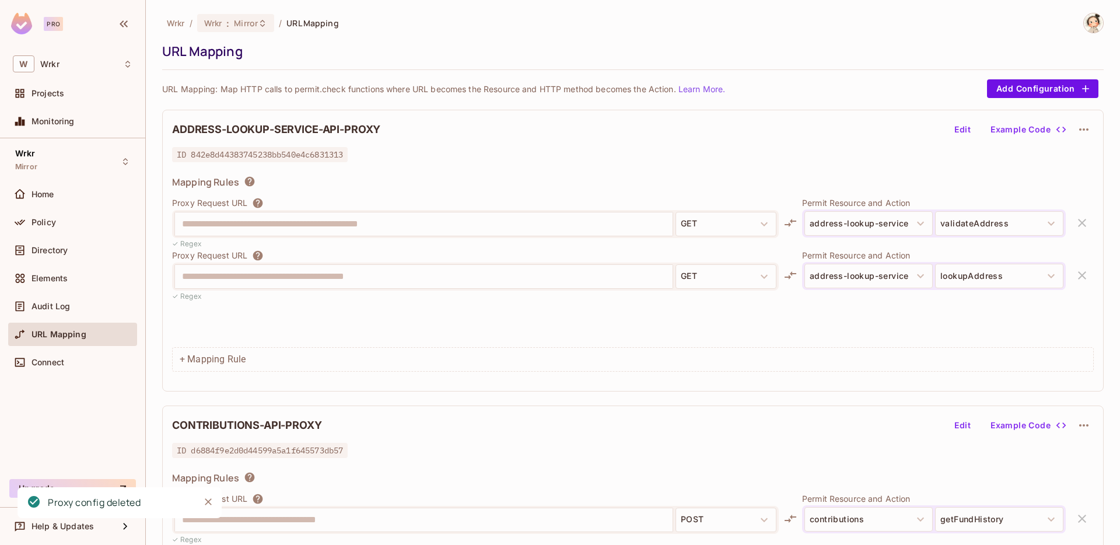
scroll to position [147, 0]
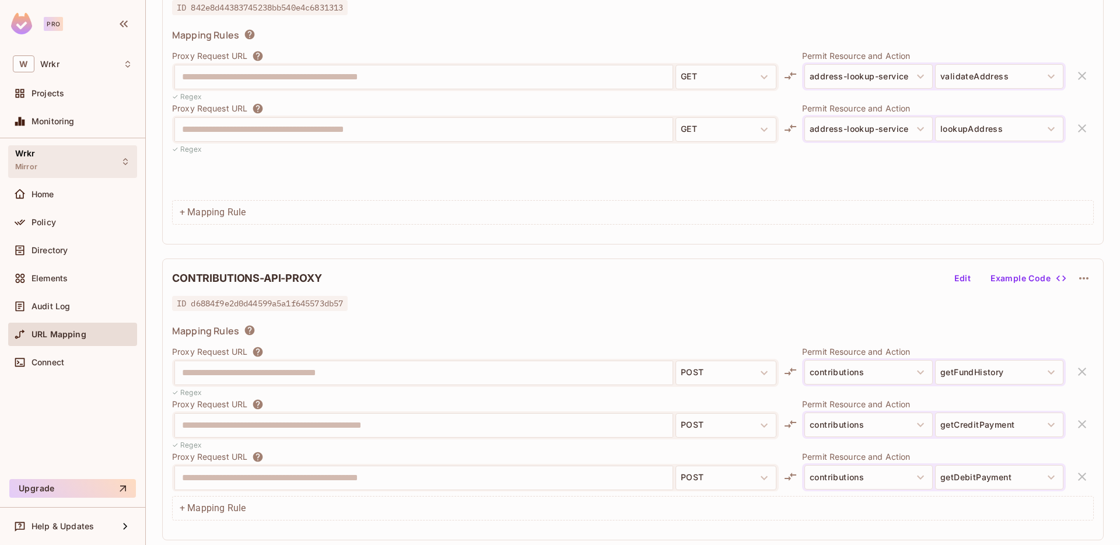
click at [124, 164] on icon at bounding box center [125, 161] width 9 height 9
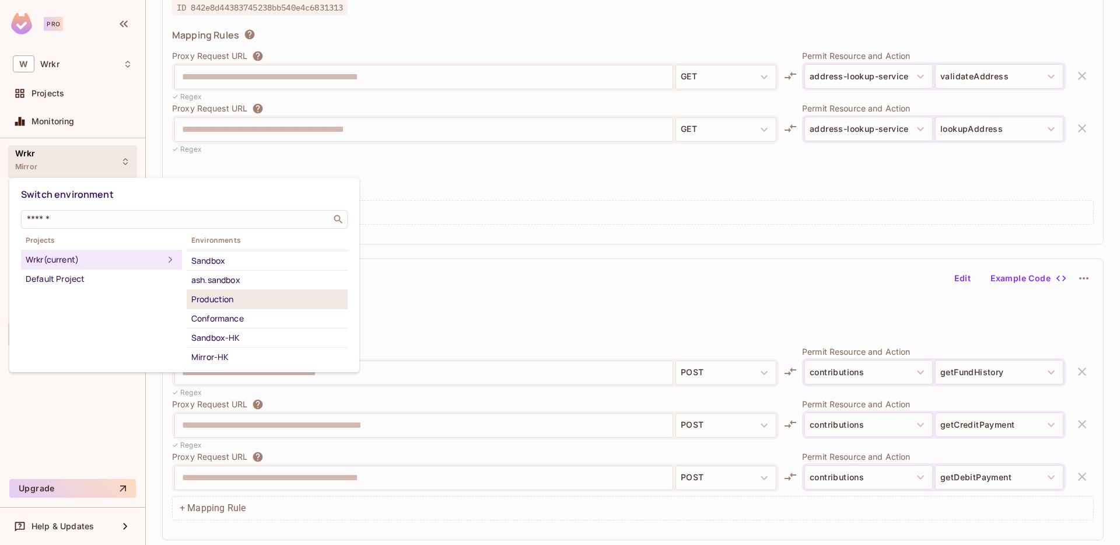
scroll to position [118, 0]
click at [225, 316] on div "Production" at bounding box center [267, 314] width 152 height 14
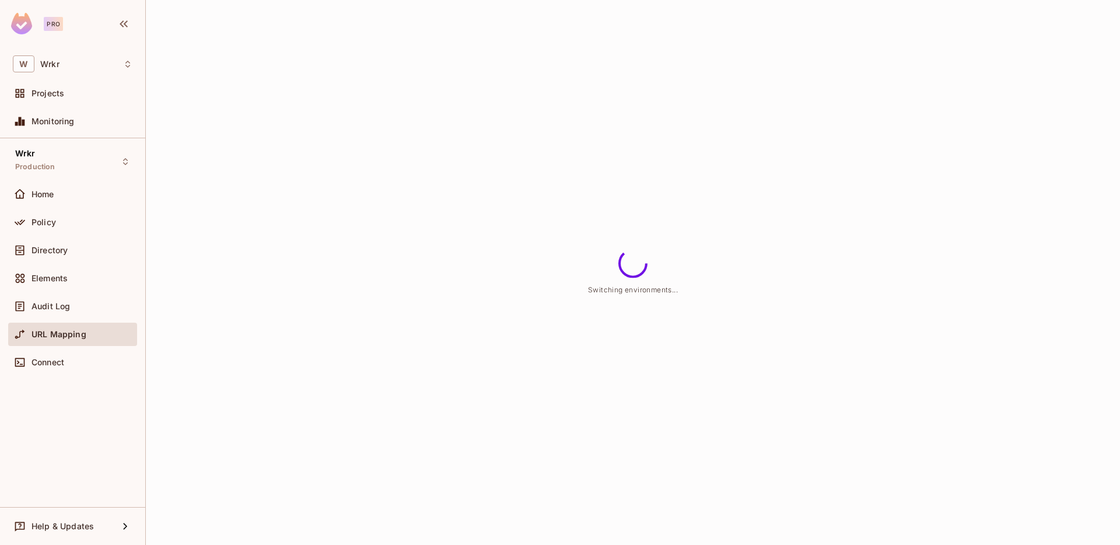
scroll to position [0, 0]
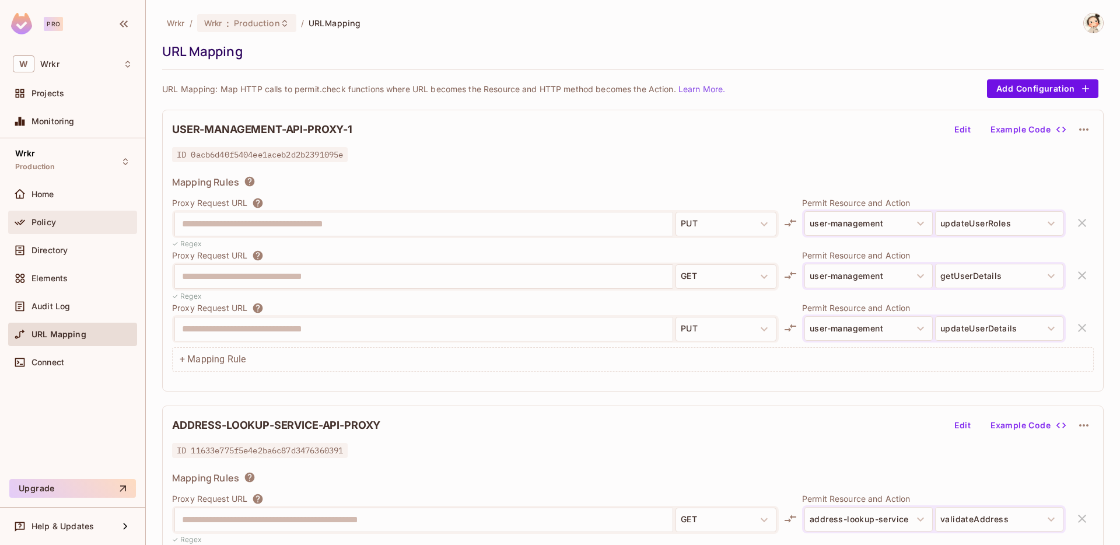
click at [58, 223] on div "Policy" at bounding box center [81, 222] width 101 height 9
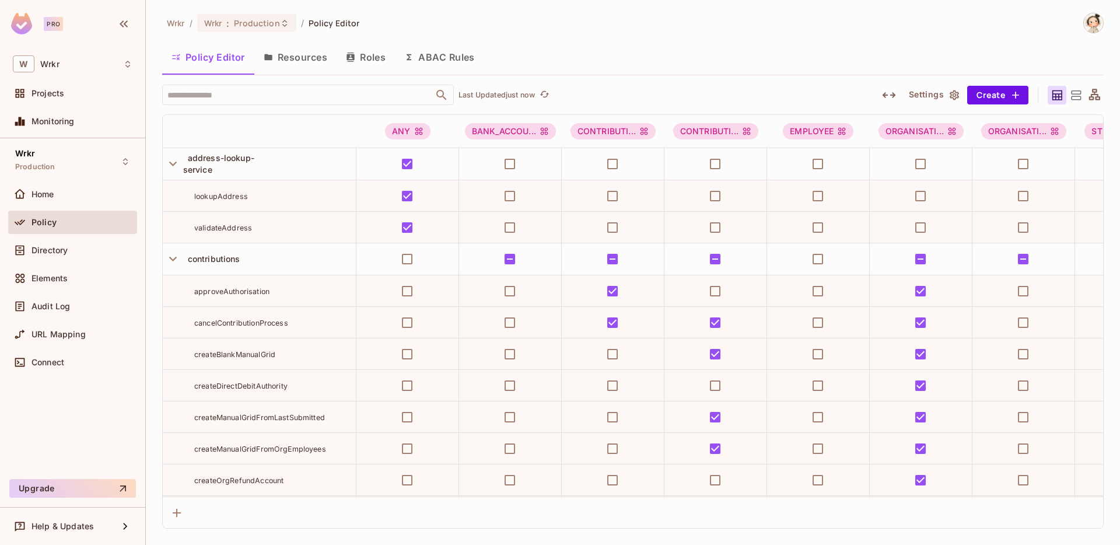
click at [308, 59] on button "Resources" at bounding box center [295, 57] width 82 height 29
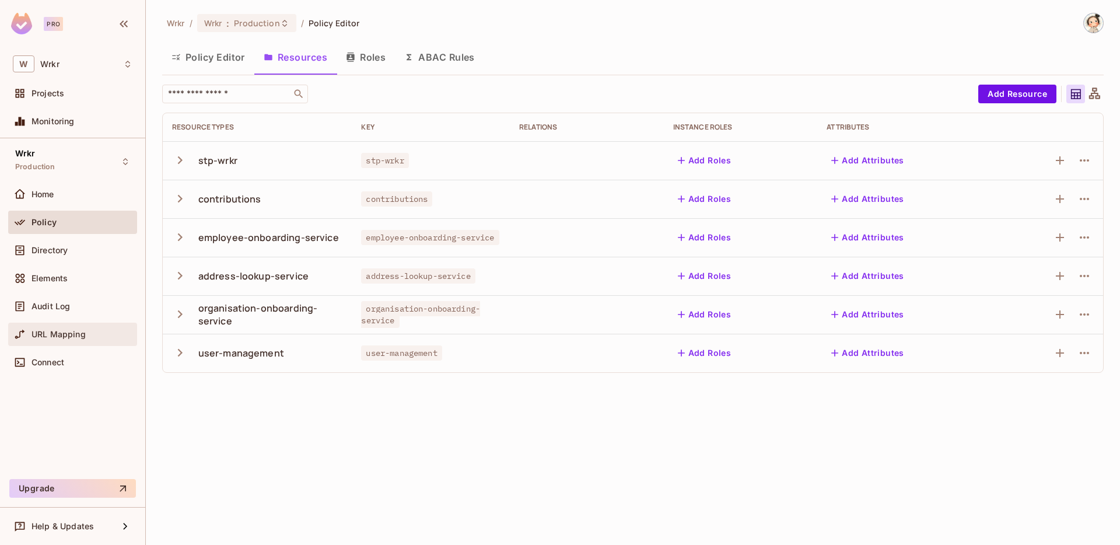
click at [62, 333] on span "URL Mapping" at bounding box center [58, 333] width 54 height 9
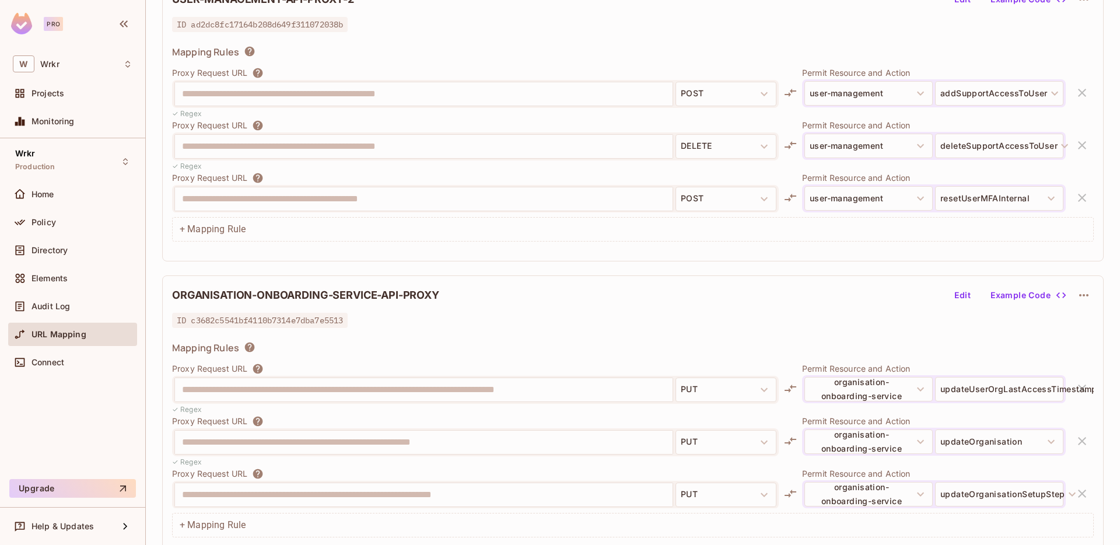
scroll to position [1921, 0]
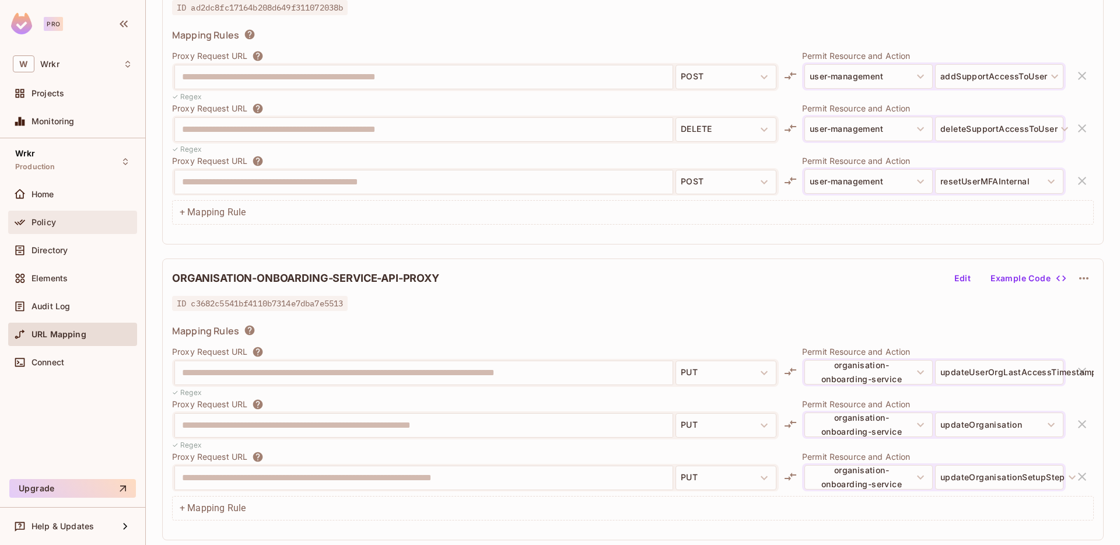
click at [51, 225] on span "Policy" at bounding box center [43, 222] width 24 height 9
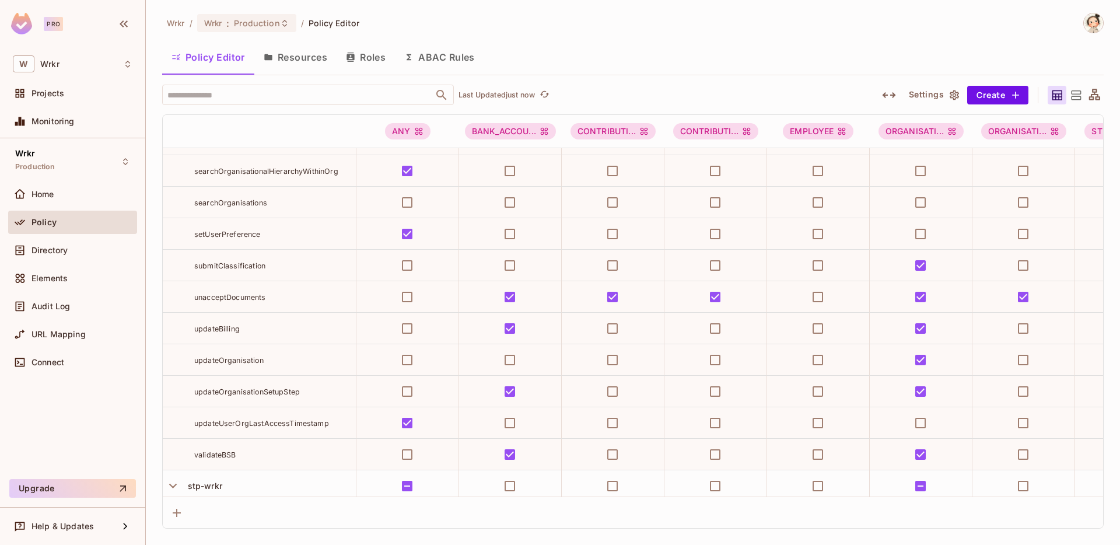
scroll to position [5384, 0]
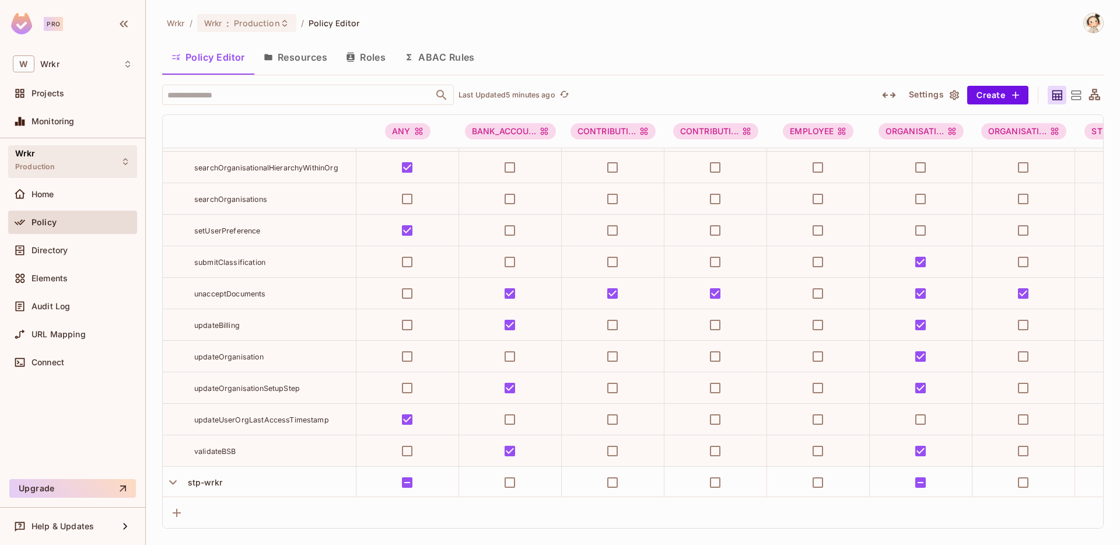
click at [125, 160] on icon at bounding box center [125, 161] width 9 height 9
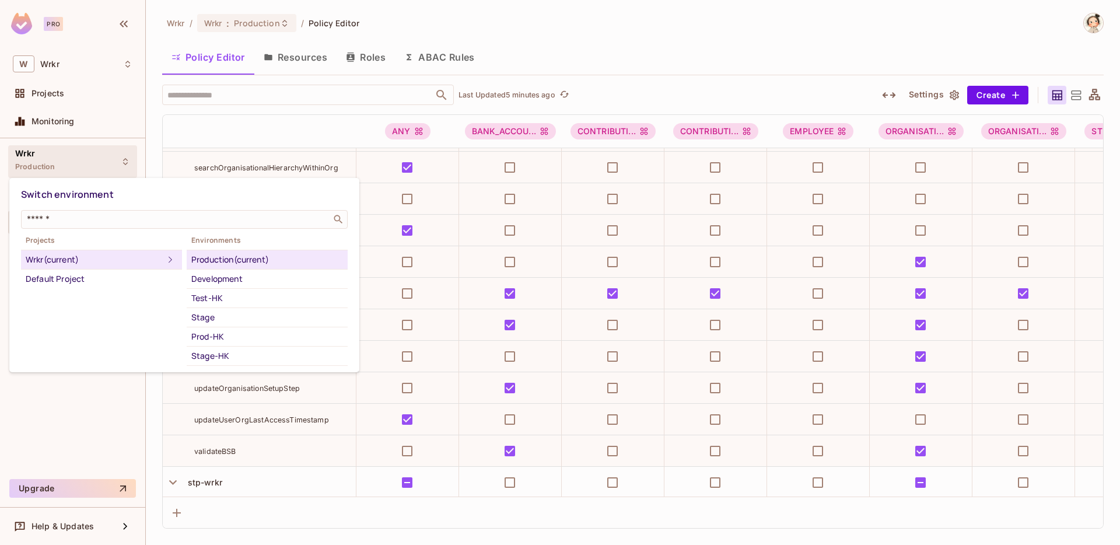
click at [205, 464] on div "Mirror" at bounding box center [267, 471] width 152 height 14
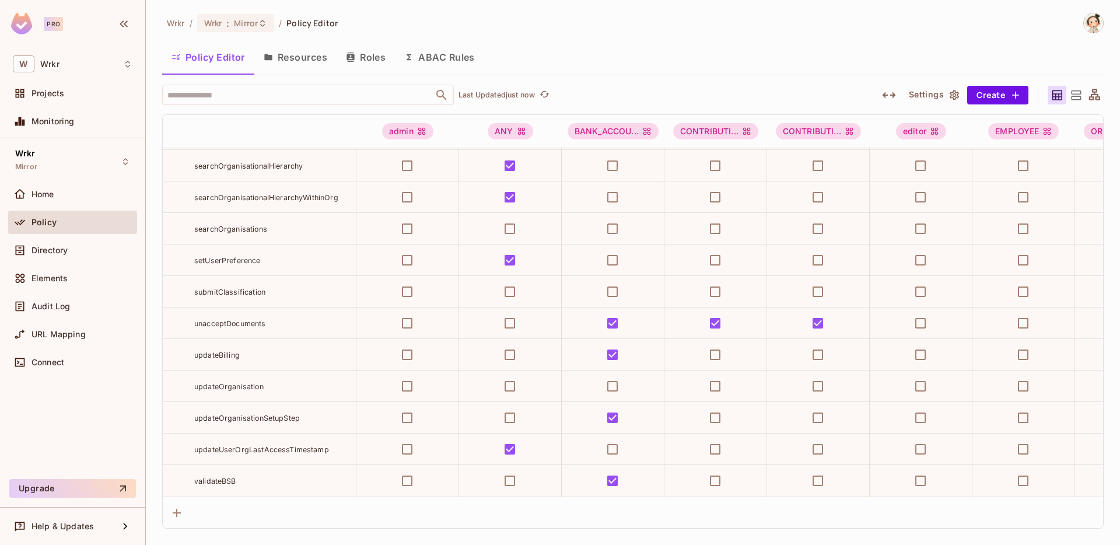
scroll to position [5346, 0]
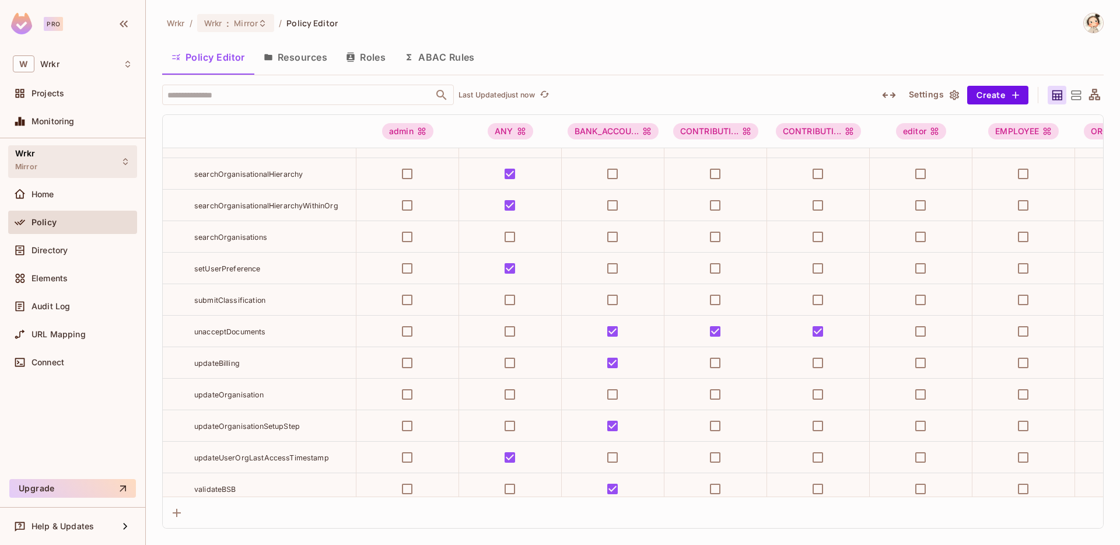
click at [127, 158] on icon at bounding box center [125, 161] width 9 height 9
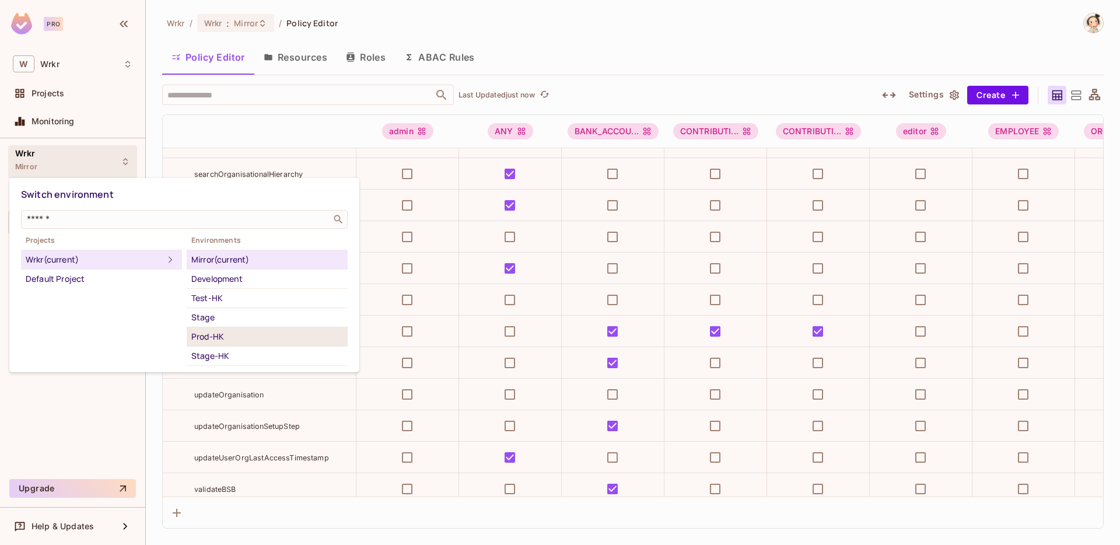
scroll to position [134, 0]
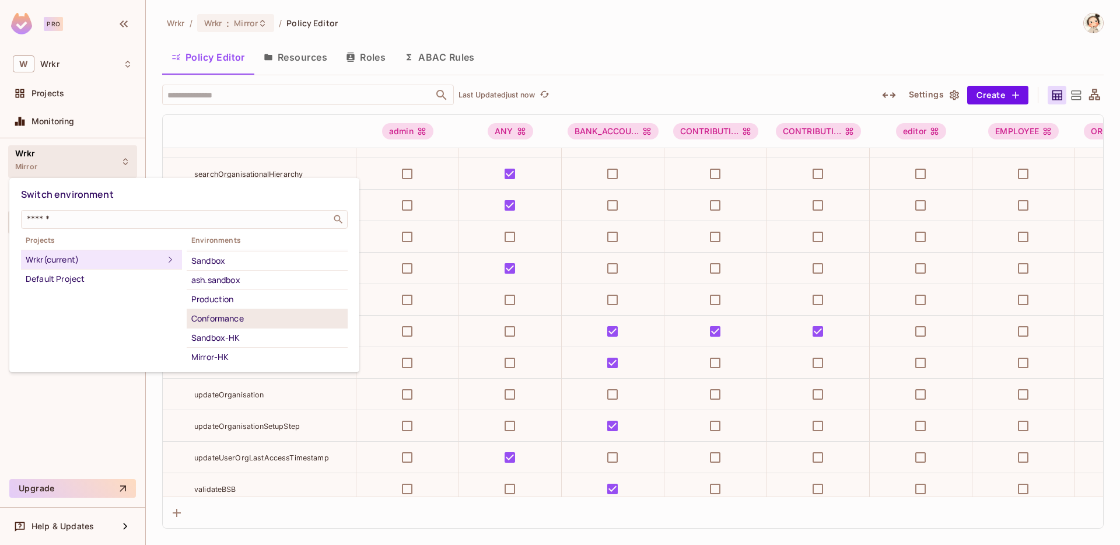
click at [258, 315] on div "Conformance" at bounding box center [267, 318] width 152 height 14
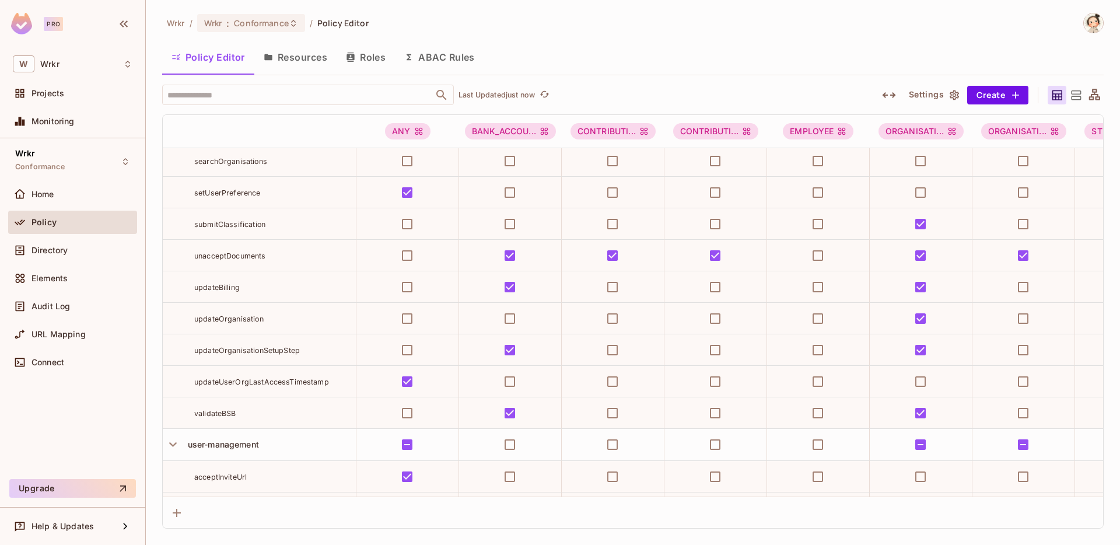
scroll to position [5206, 0]
